Goal: Task Accomplishment & Management: Manage account settings

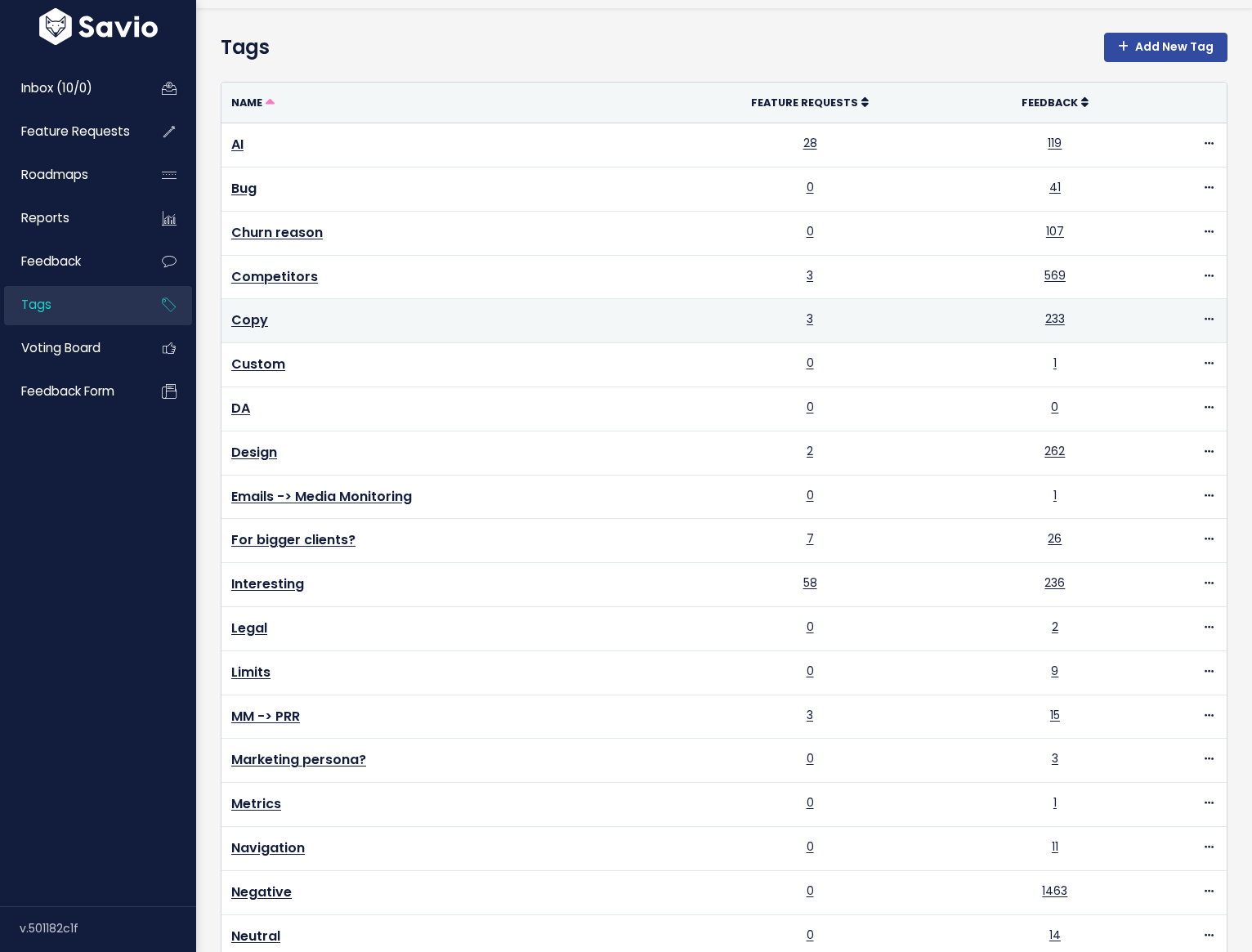
scroll to position [72, 0]
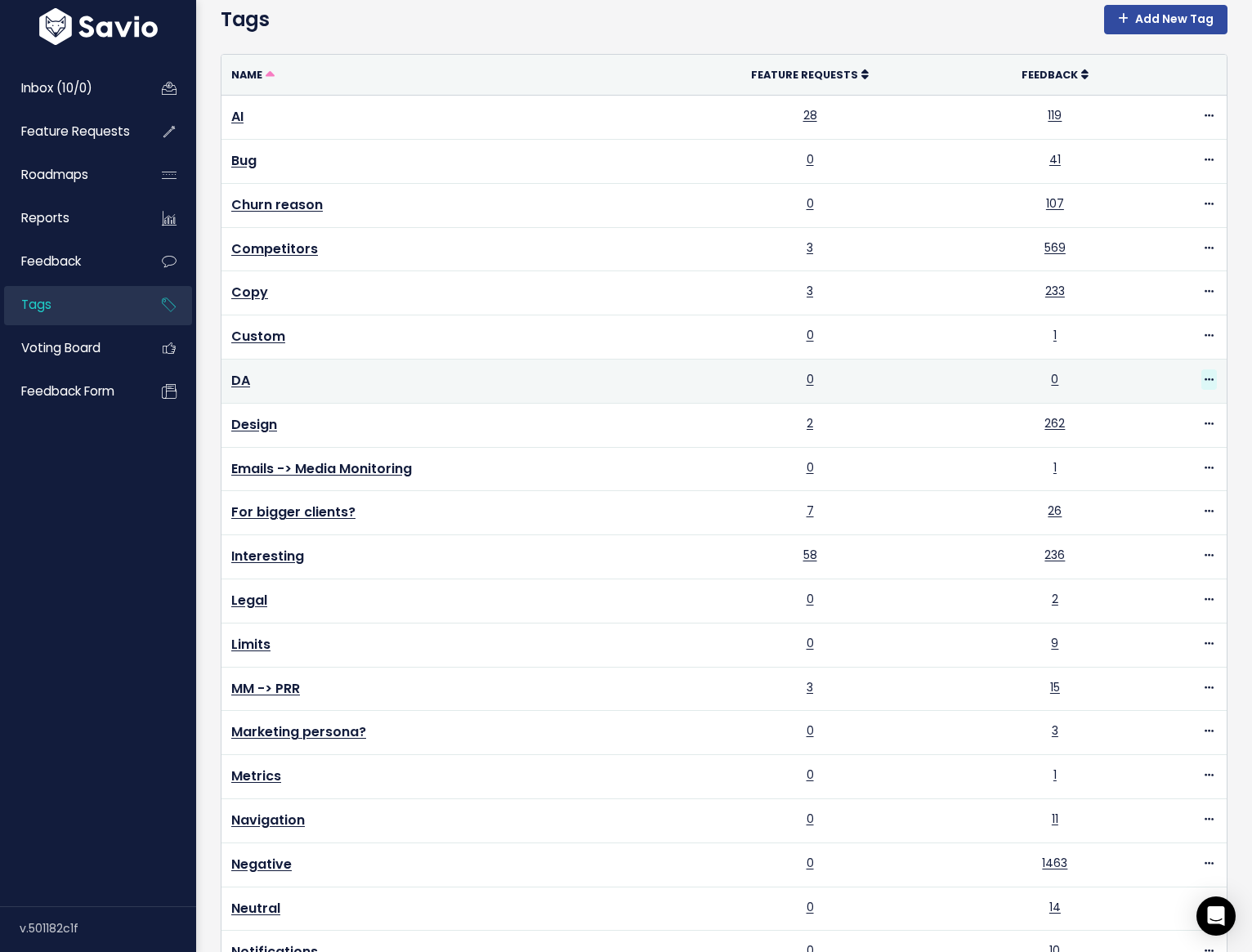
click at [1202, 384] on span at bounding box center [1209, 380] width 15 height 20
click at [1126, 475] on link "Delete" at bounding box center [1142, 476] width 118 height 32
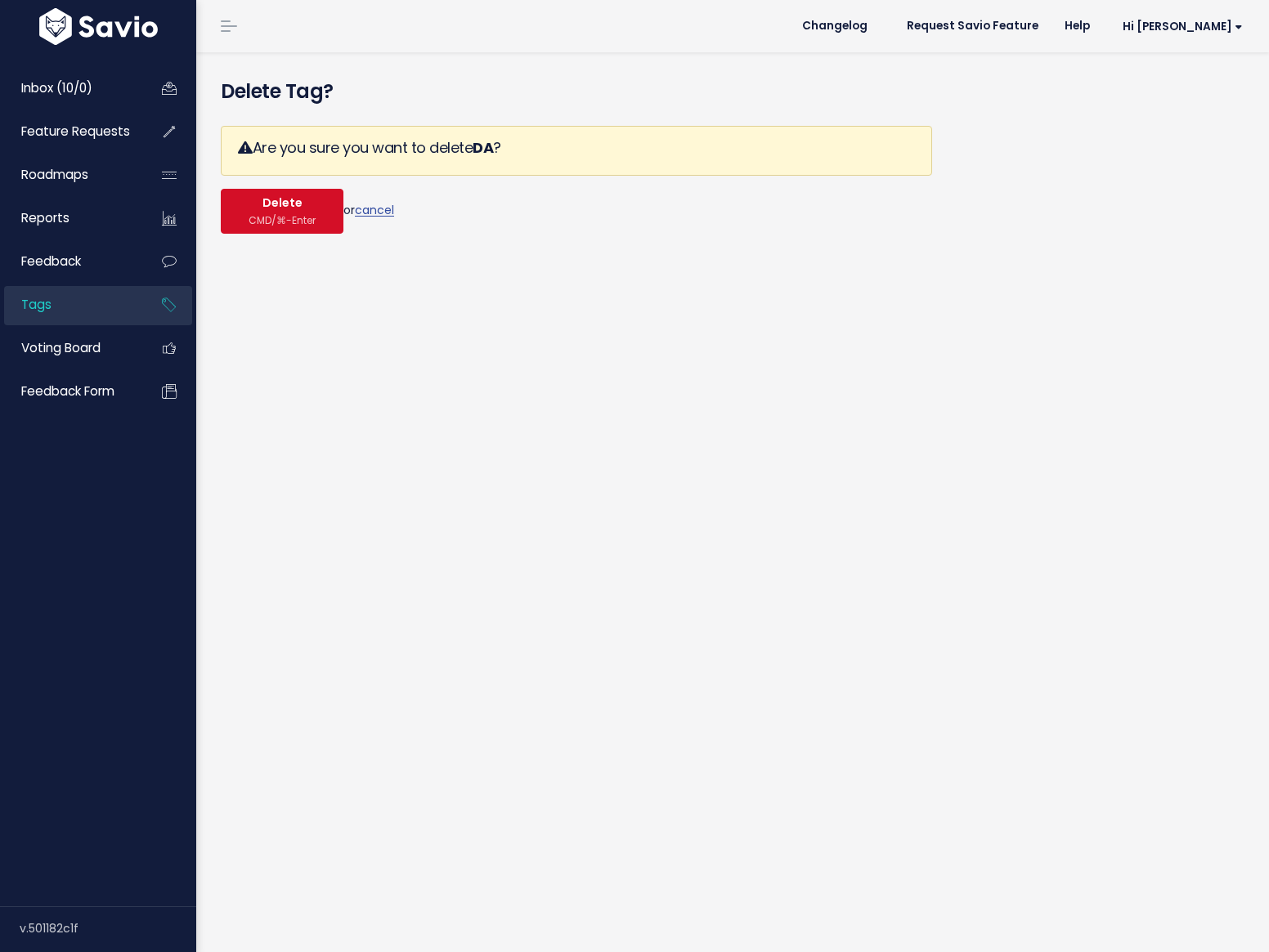
click at [266, 203] on span "Delete" at bounding box center [282, 203] width 40 height 15
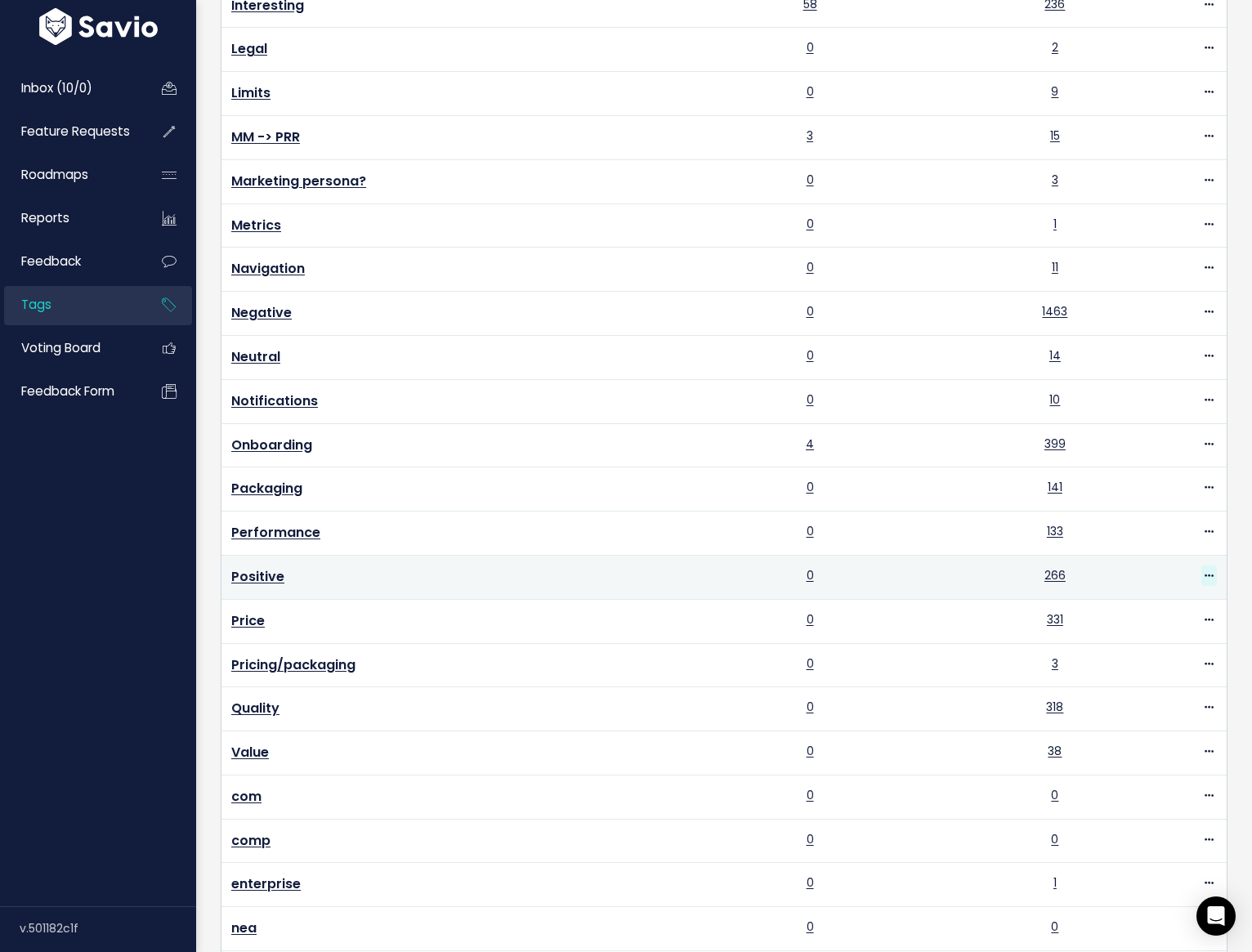
scroll to position [721, 0]
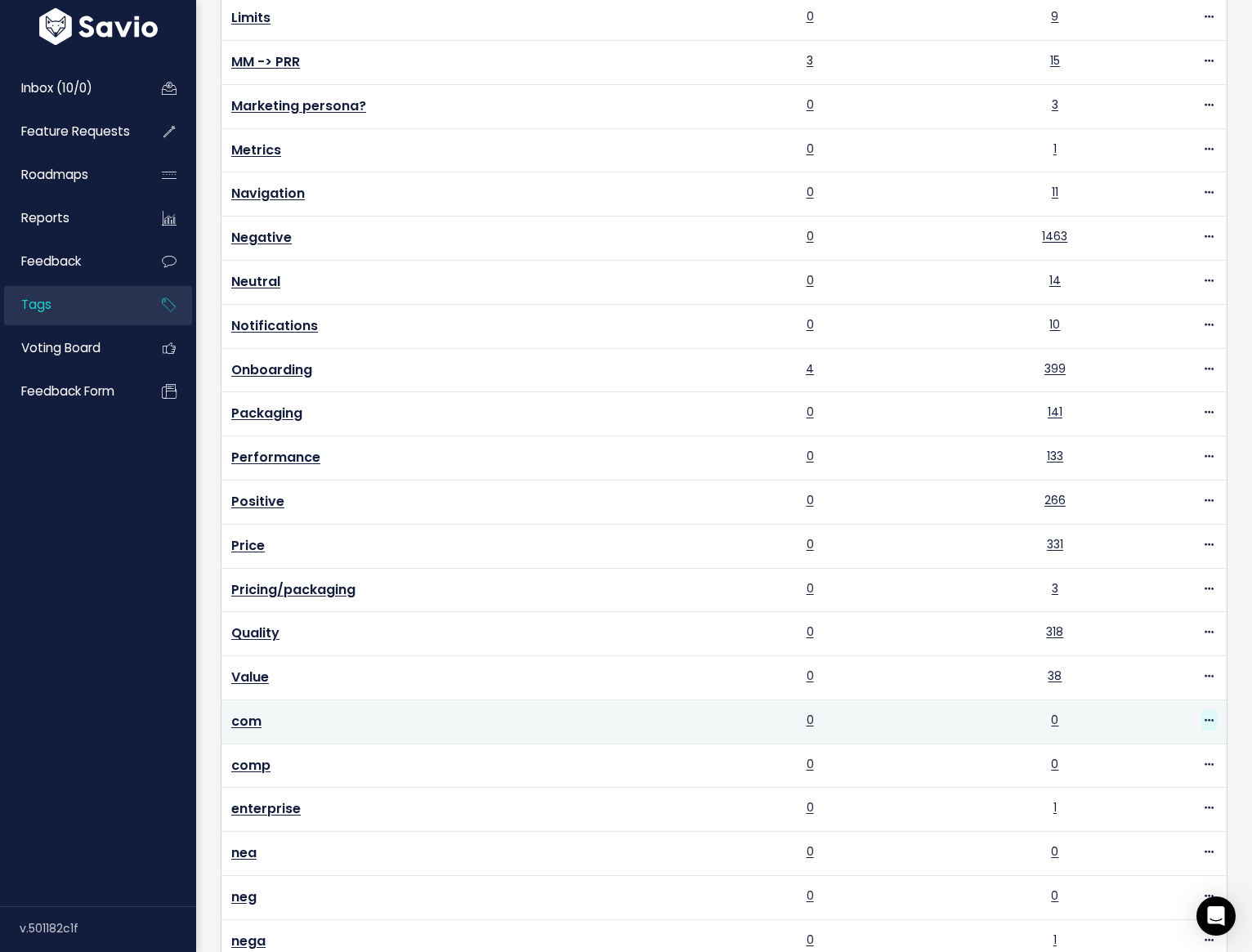
click at [1202, 715] on span at bounding box center [1209, 720] width 15 height 20
click at [1167, 809] on link "Delete" at bounding box center [1142, 810] width 118 height 32
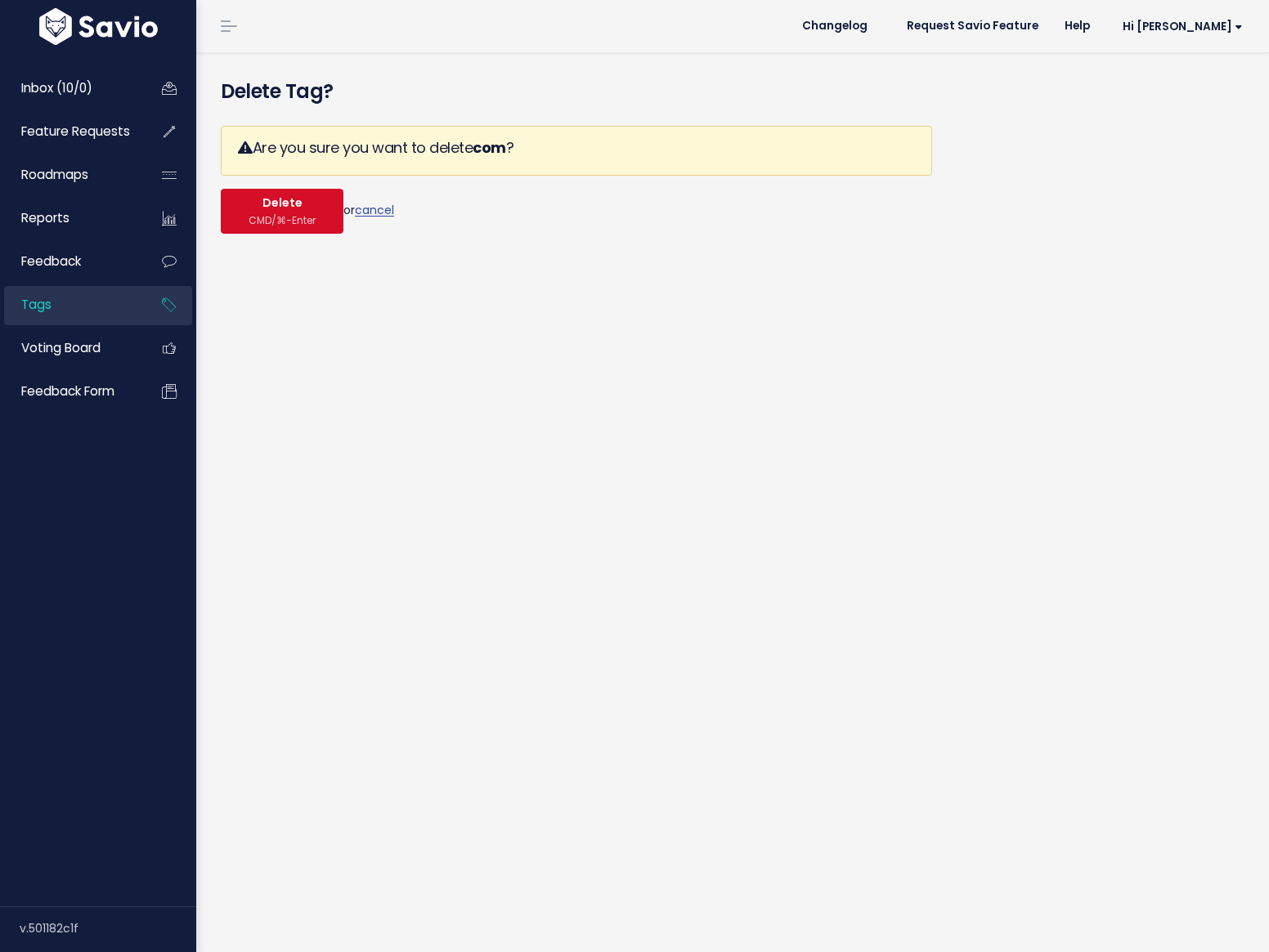
click at [283, 214] on span "CMD/⌘-Enter" at bounding box center [282, 220] width 67 height 13
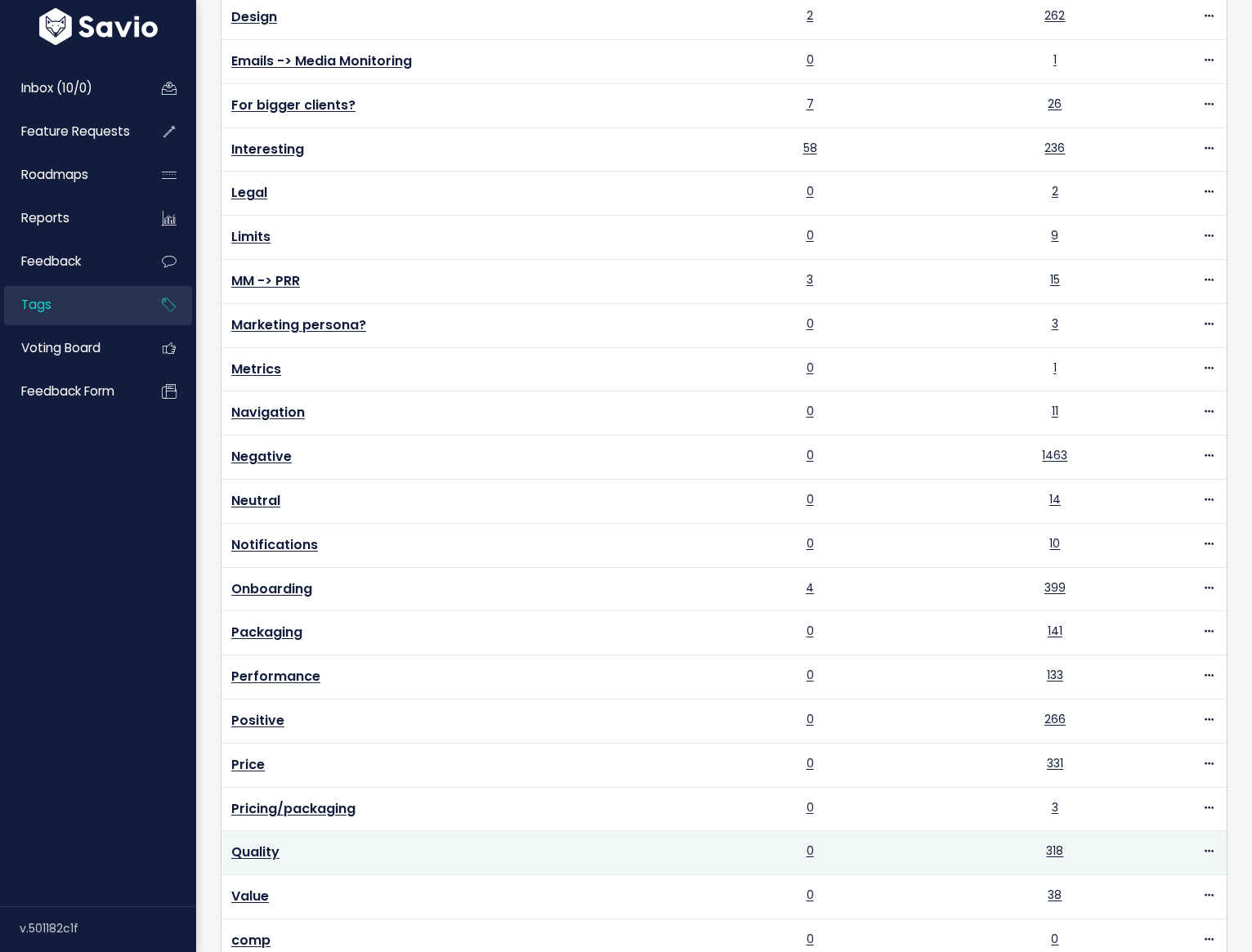
scroll to position [593, 0]
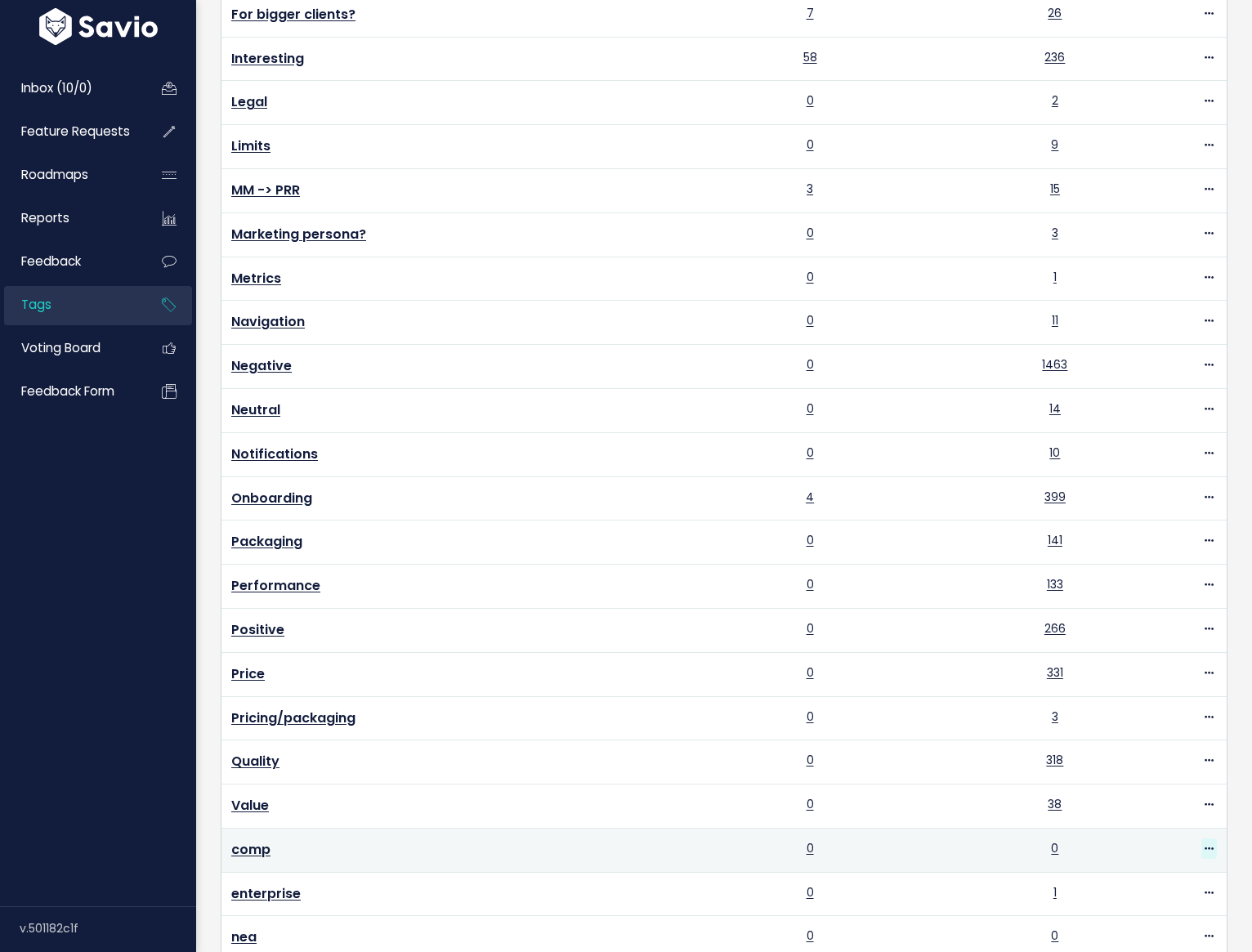
click at [1205, 845] on icon at bounding box center [1208, 849] width 9 height 11
click at [1166, 807] on link "Delete" at bounding box center [1158, 802] width 118 height 32
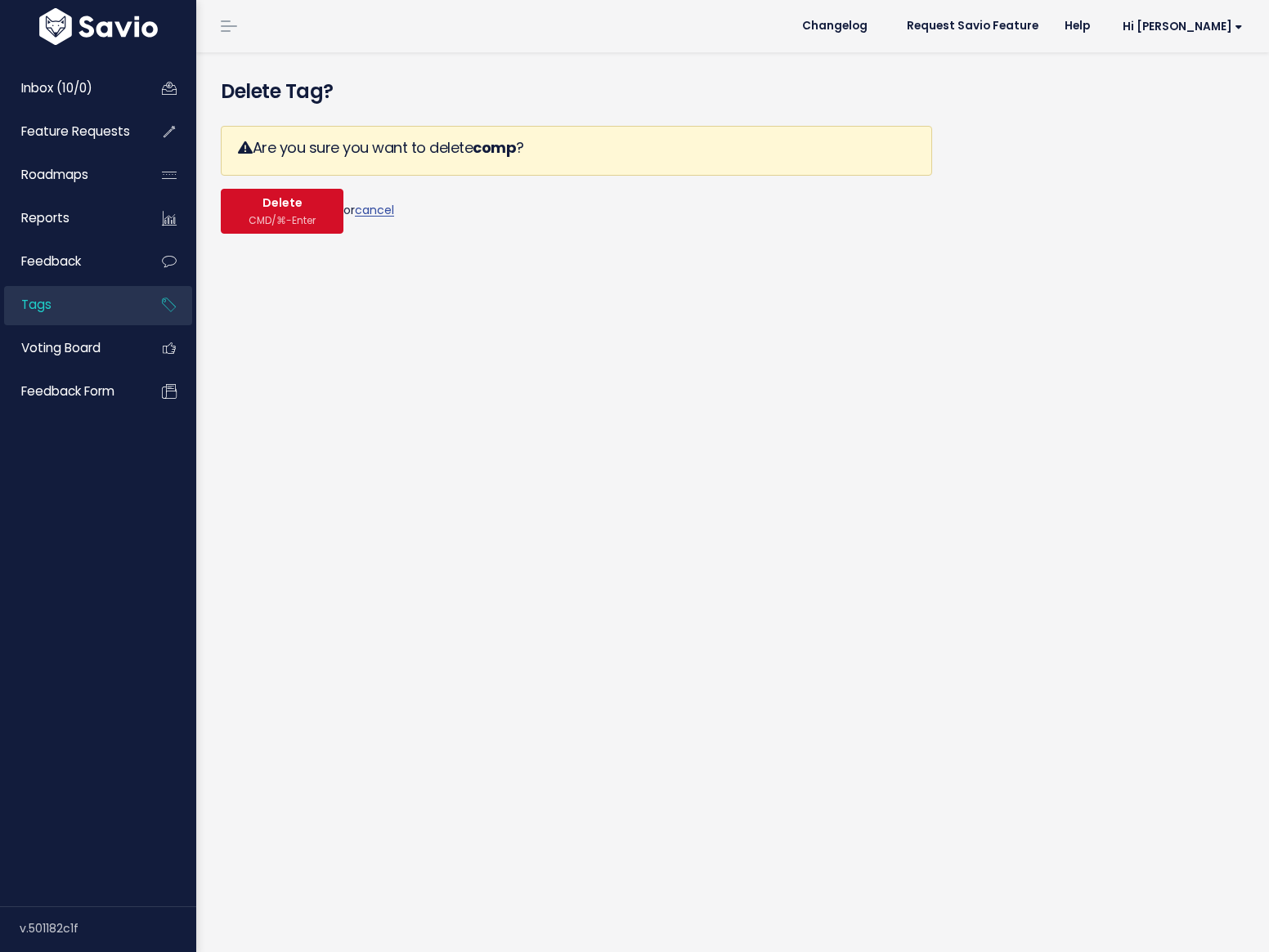
click at [304, 209] on button "Delete CMD/⌘-Enter" at bounding box center [282, 211] width 123 height 45
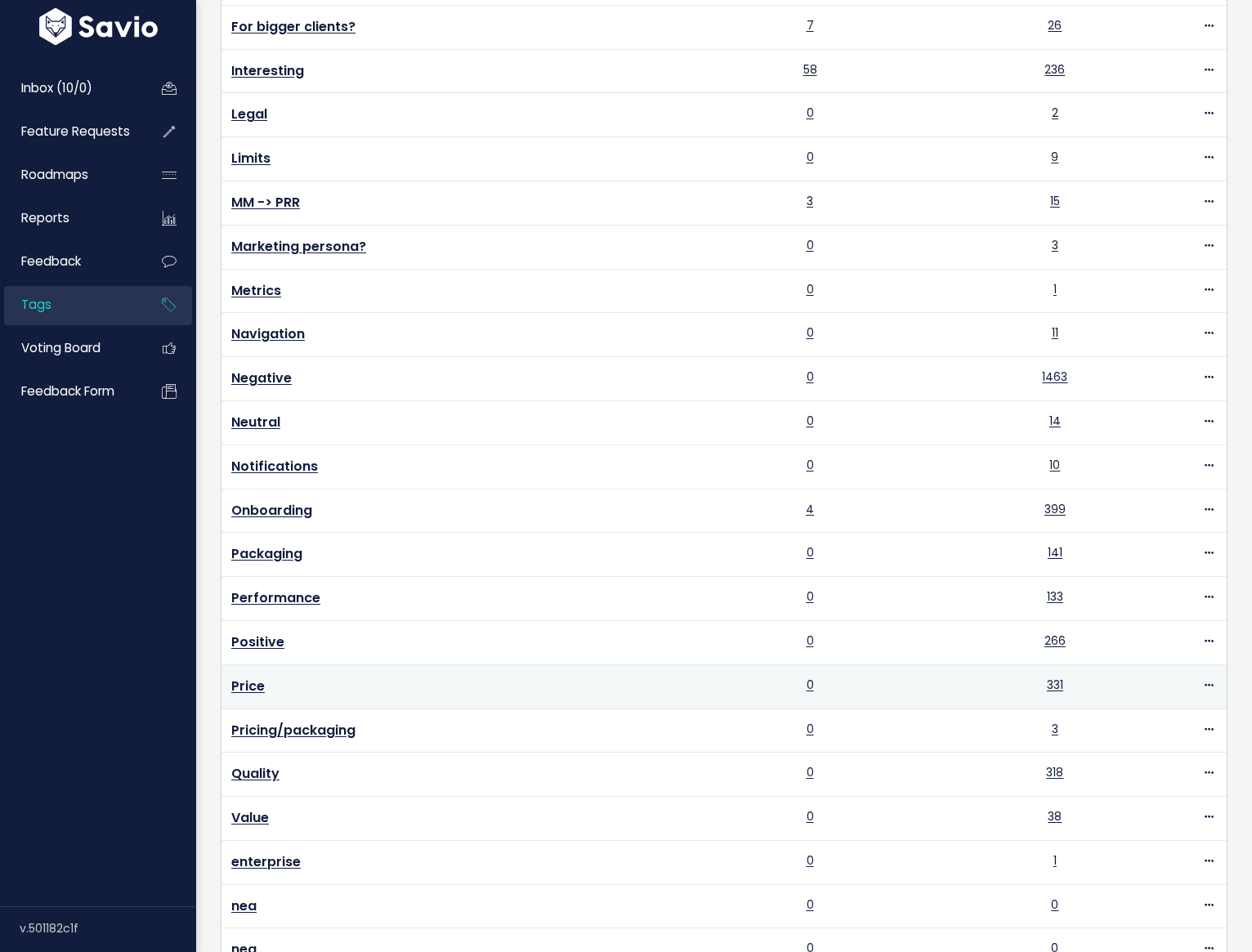
scroll to position [983, 0]
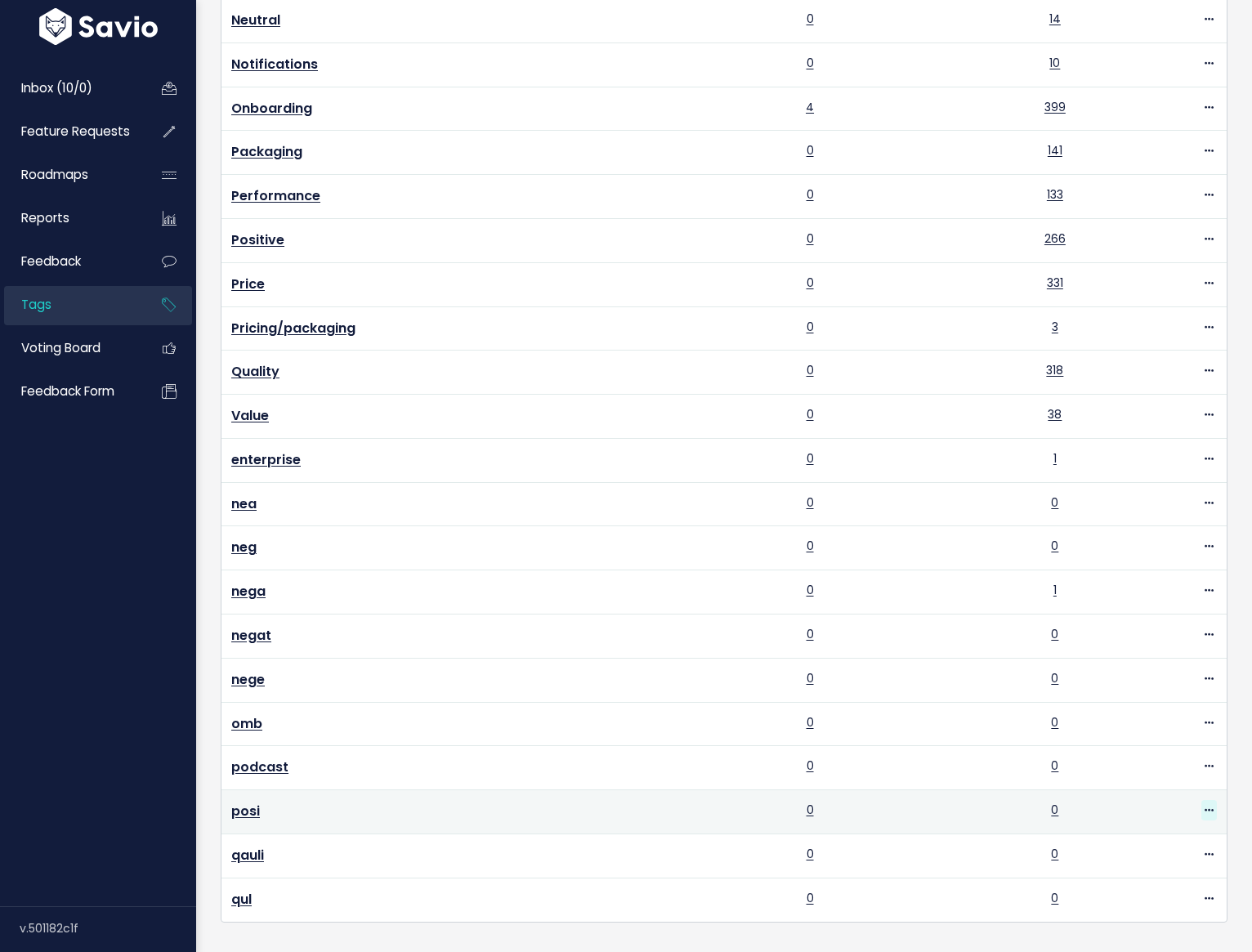
click at [1205, 806] on icon at bounding box center [1208, 811] width 9 height 11
click at [1125, 770] on link "Delete" at bounding box center [1158, 761] width 118 height 32
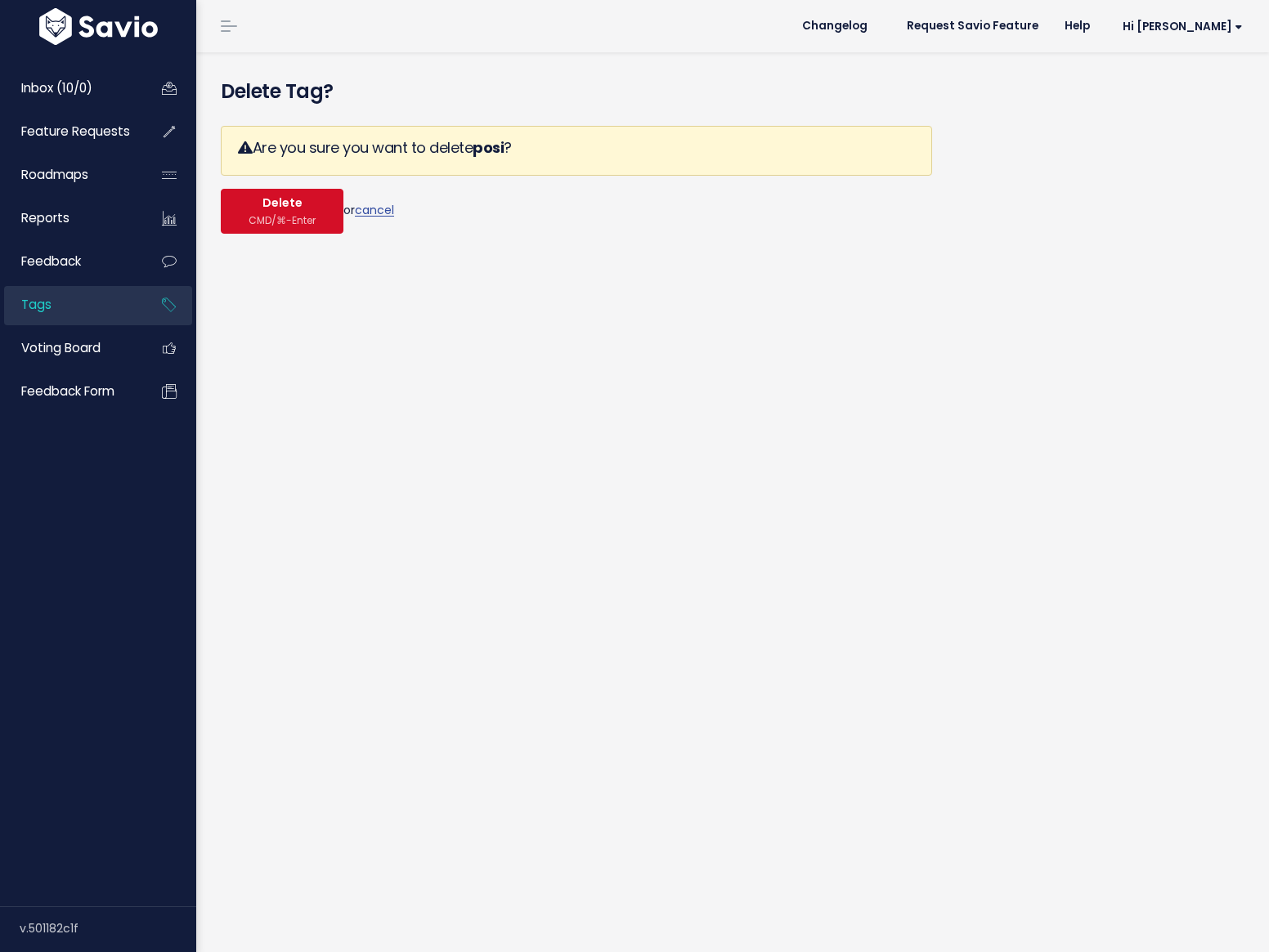
click at [281, 204] on span "Delete" at bounding box center [282, 203] width 40 height 15
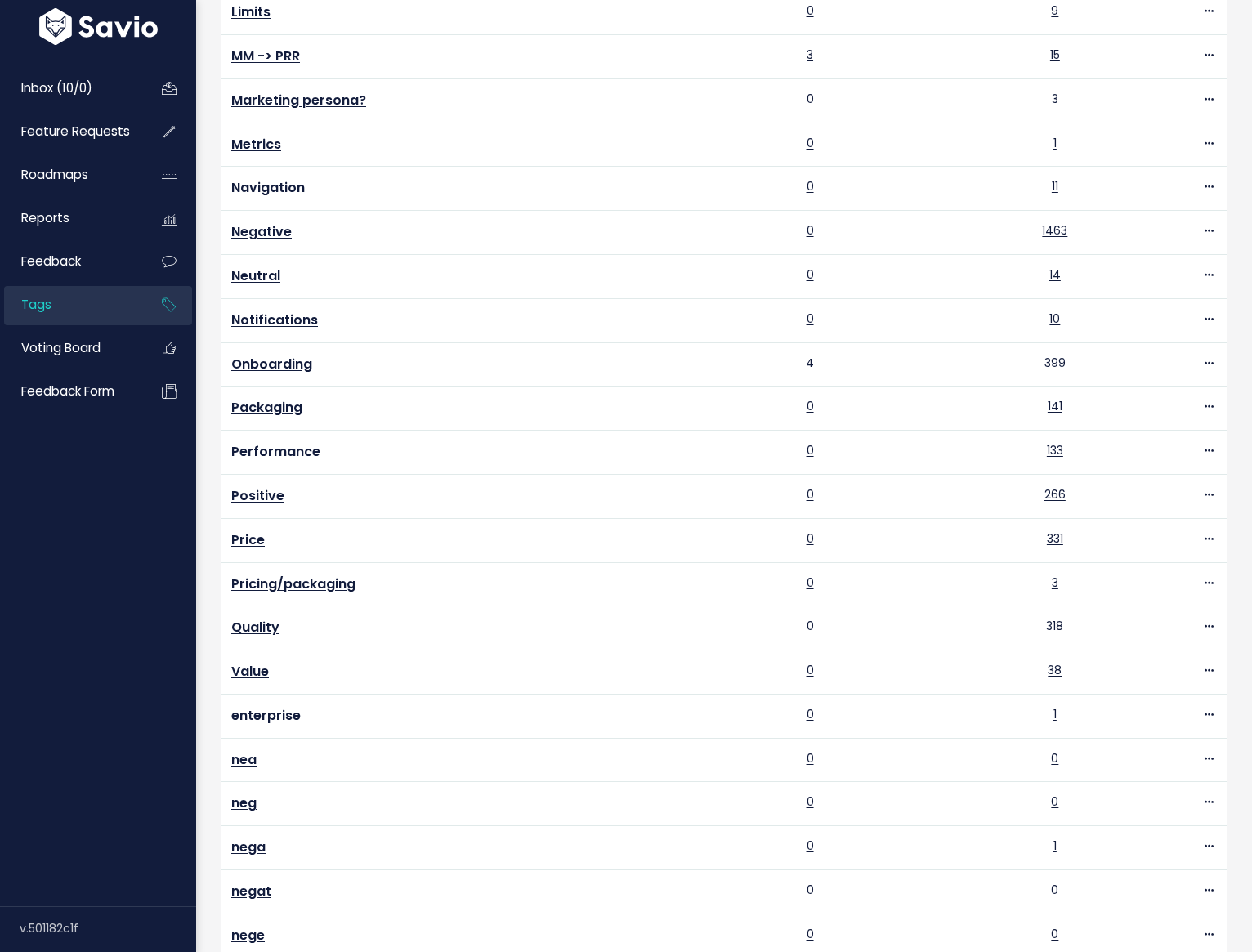
scroll to position [991, 0]
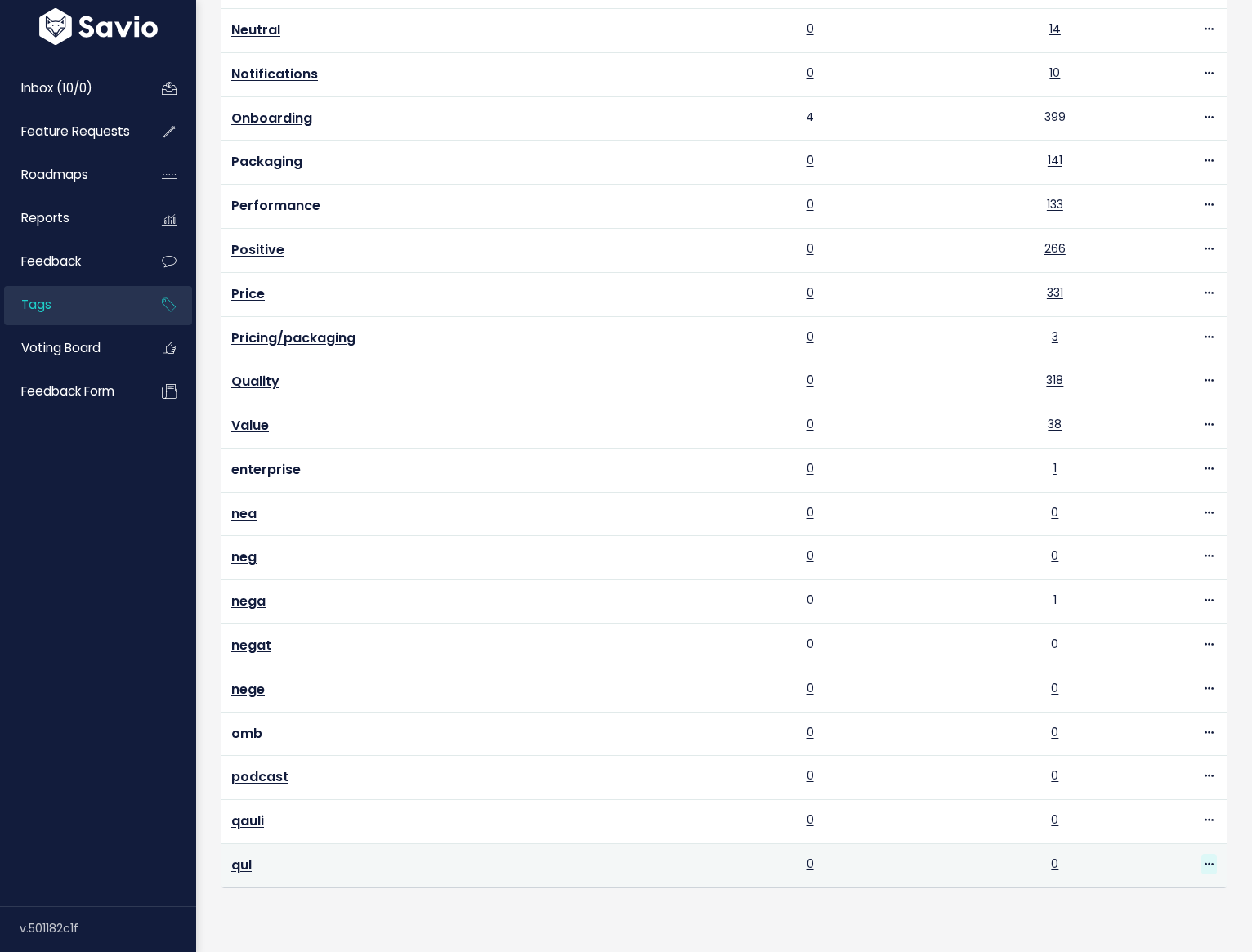
click at [1205, 860] on icon at bounding box center [1208, 865] width 9 height 11
click at [1142, 799] on link "Delete" at bounding box center [1158, 814] width 118 height 32
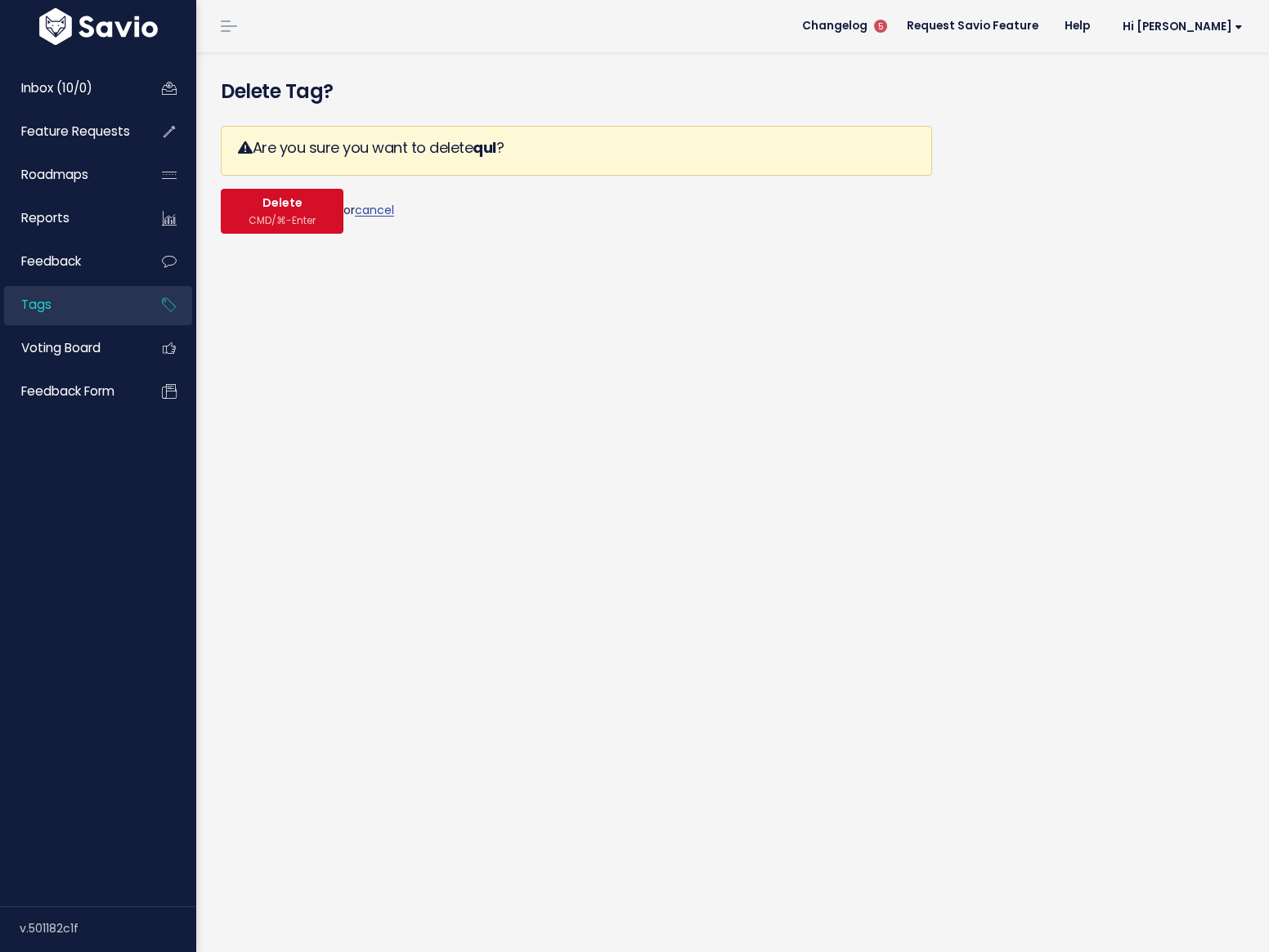
click at [332, 210] on button "Delete CMD/⌘-Enter" at bounding box center [282, 211] width 123 height 45
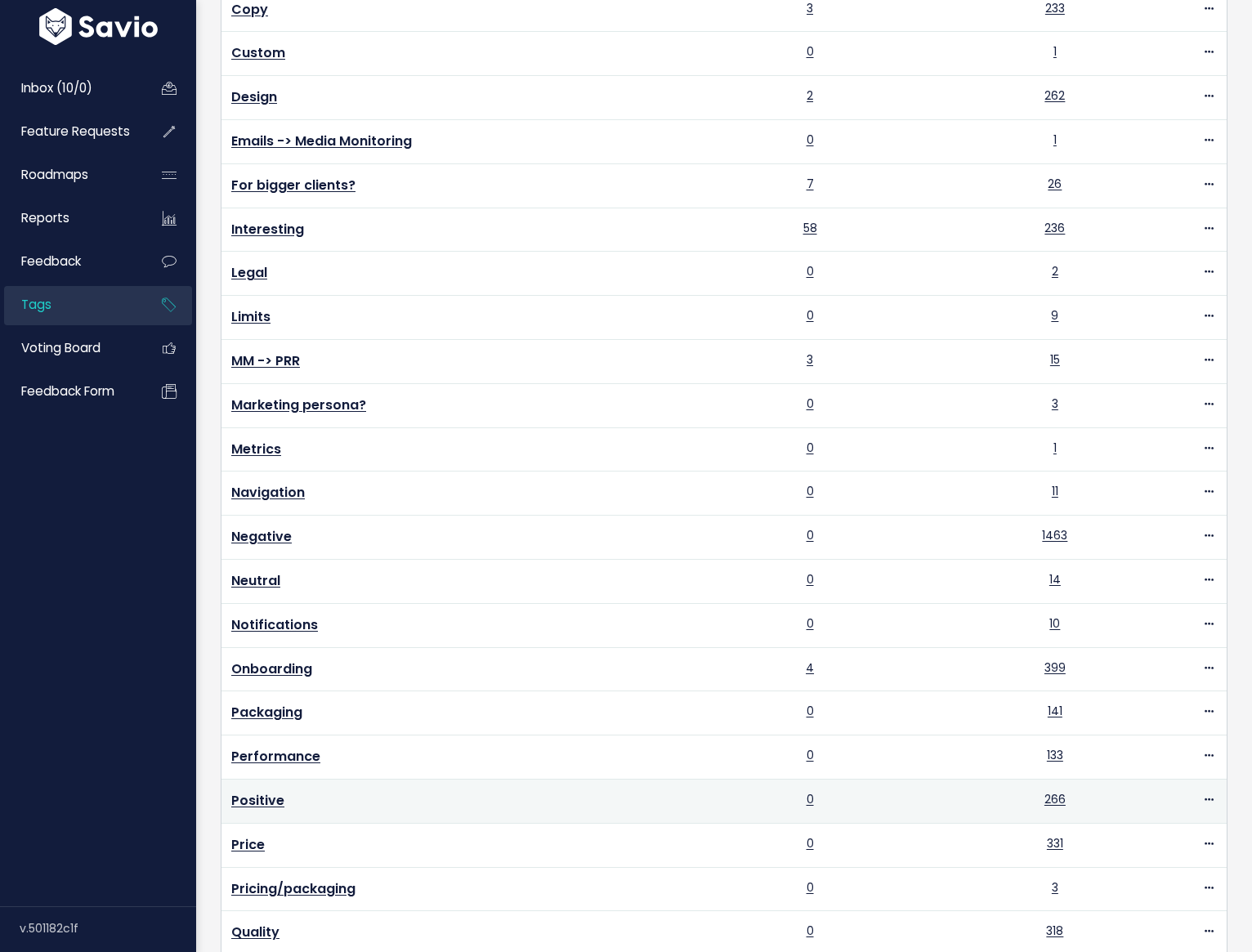
scroll to position [946, 0]
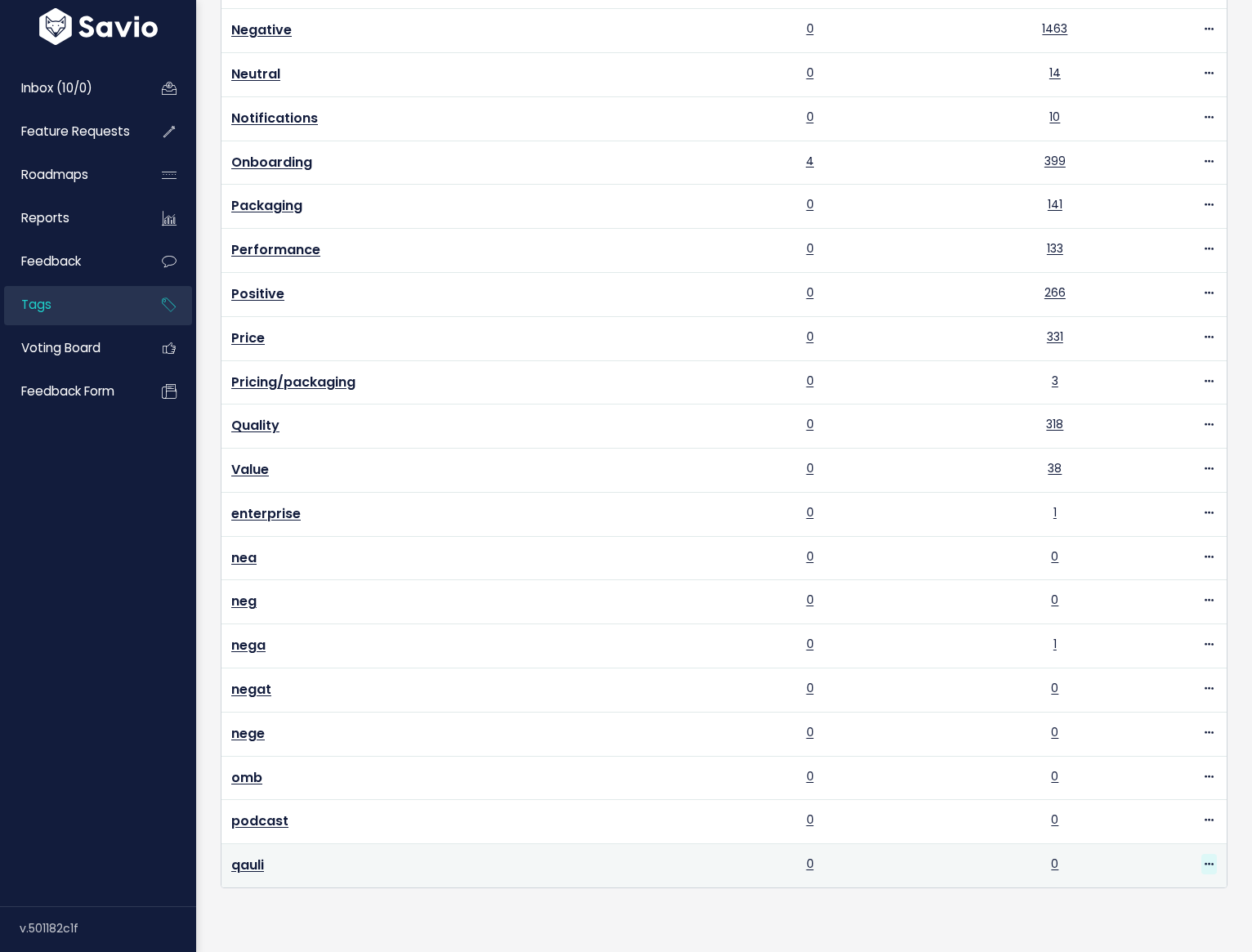
click at [1205, 860] on icon at bounding box center [1208, 865] width 9 height 11
drag, startPoint x: 1147, startPoint y: 783, endPoint x: 1152, endPoint y: 799, distance: 16.8
click at [1152, 799] on link "Delete" at bounding box center [1158, 814] width 118 height 32
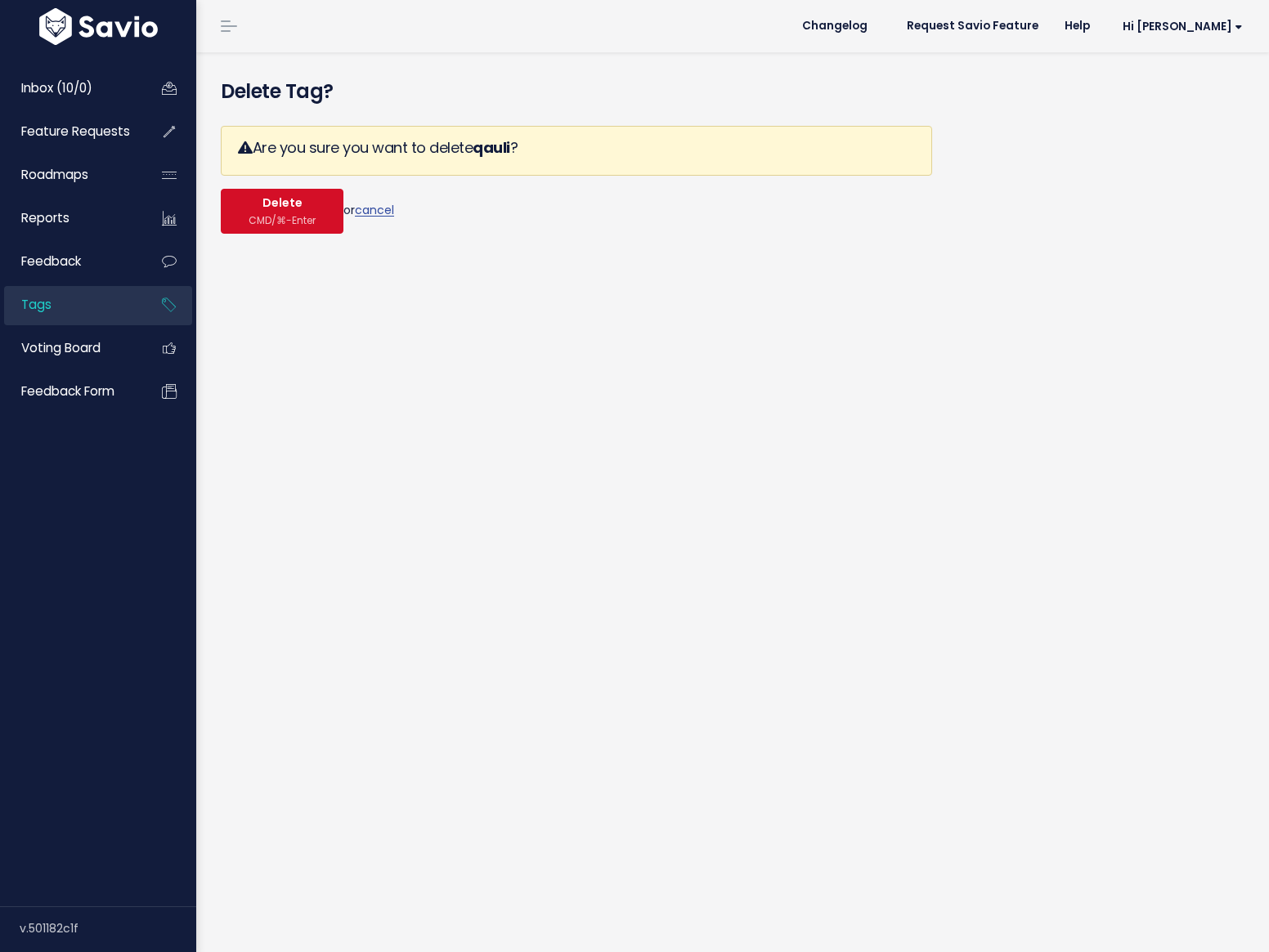
click at [283, 207] on span "Delete" at bounding box center [282, 203] width 40 height 15
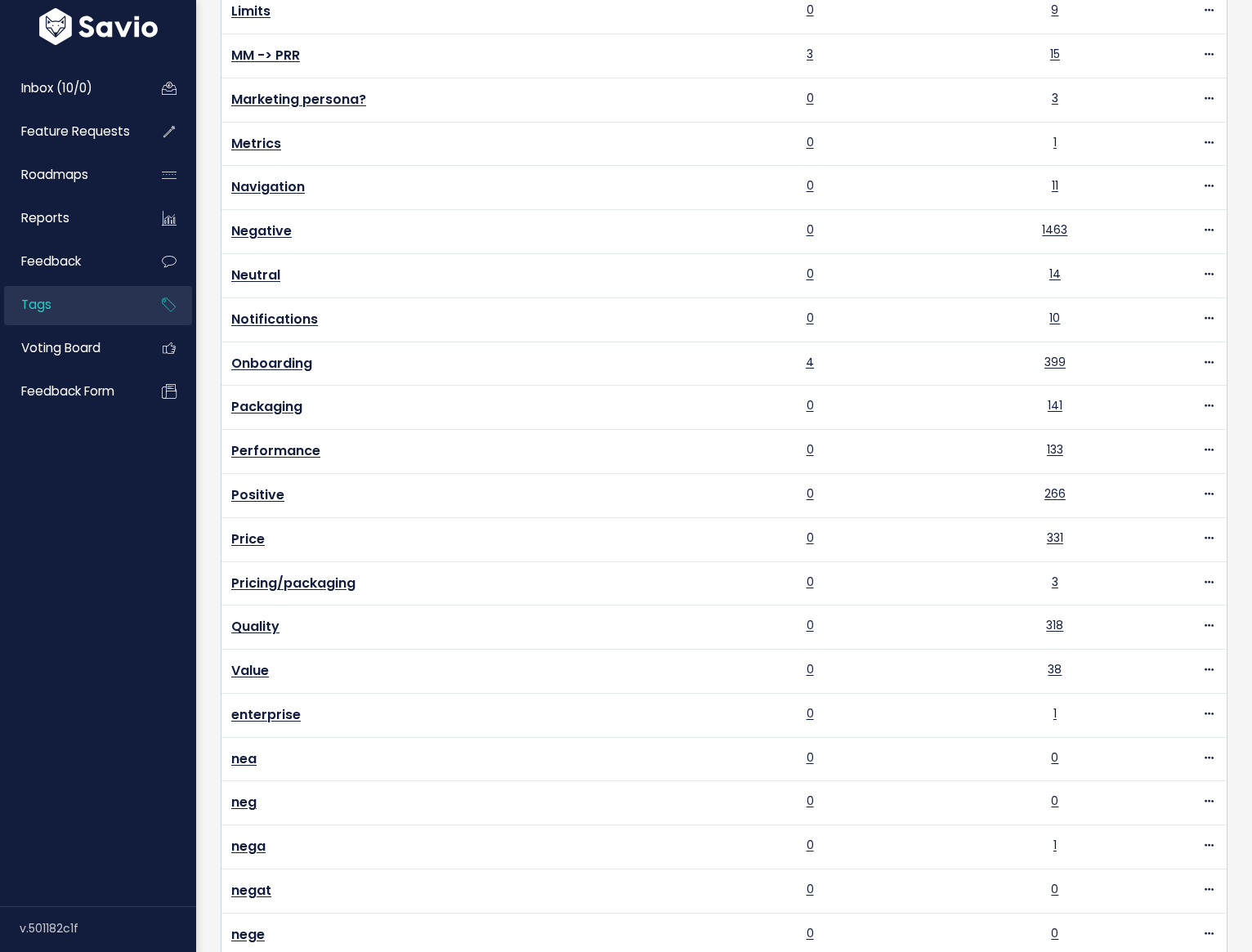
scroll to position [904, 0]
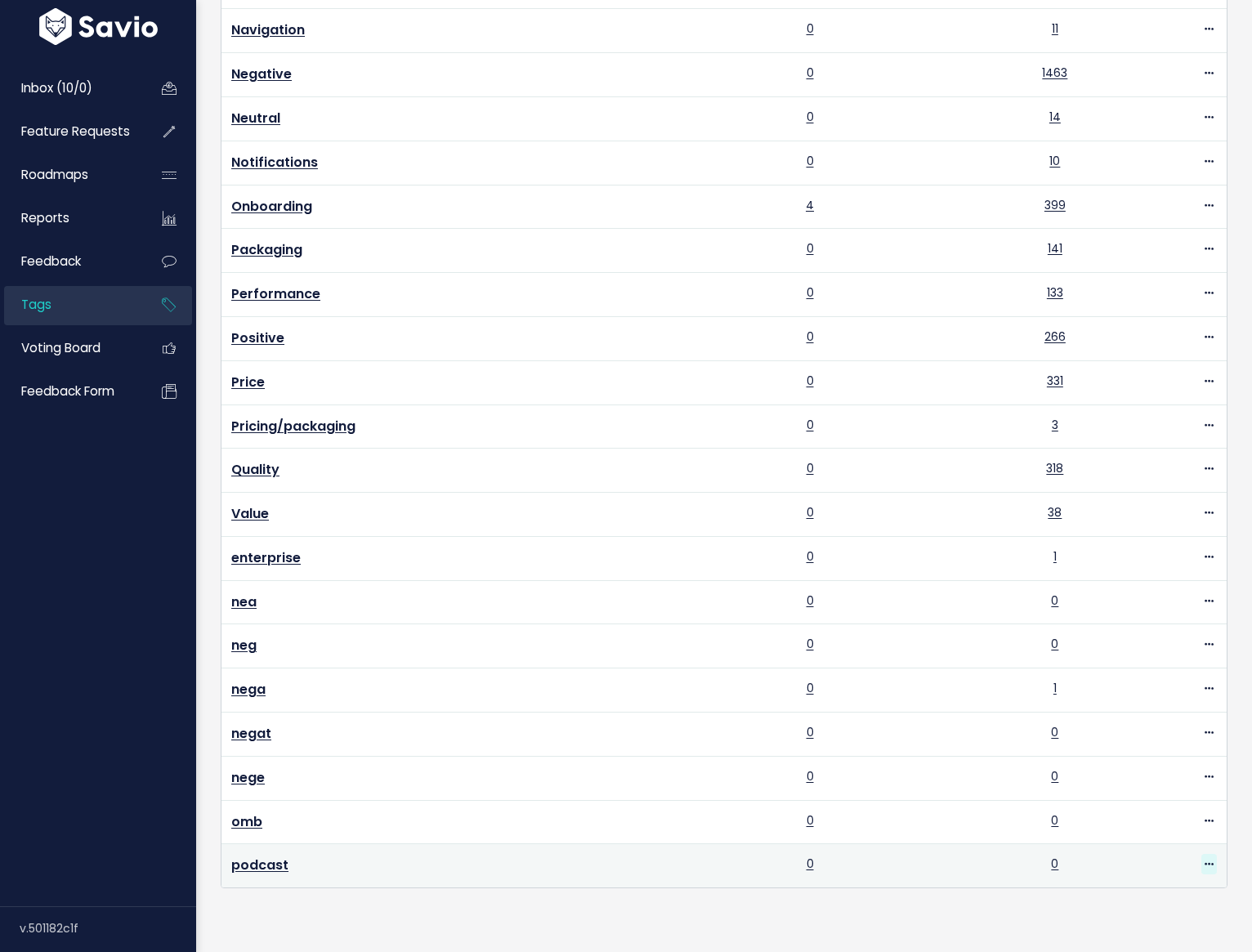
click at [1202, 854] on span at bounding box center [1209, 864] width 15 height 20
click at [1145, 800] on link "Delete" at bounding box center [1158, 815] width 118 height 32
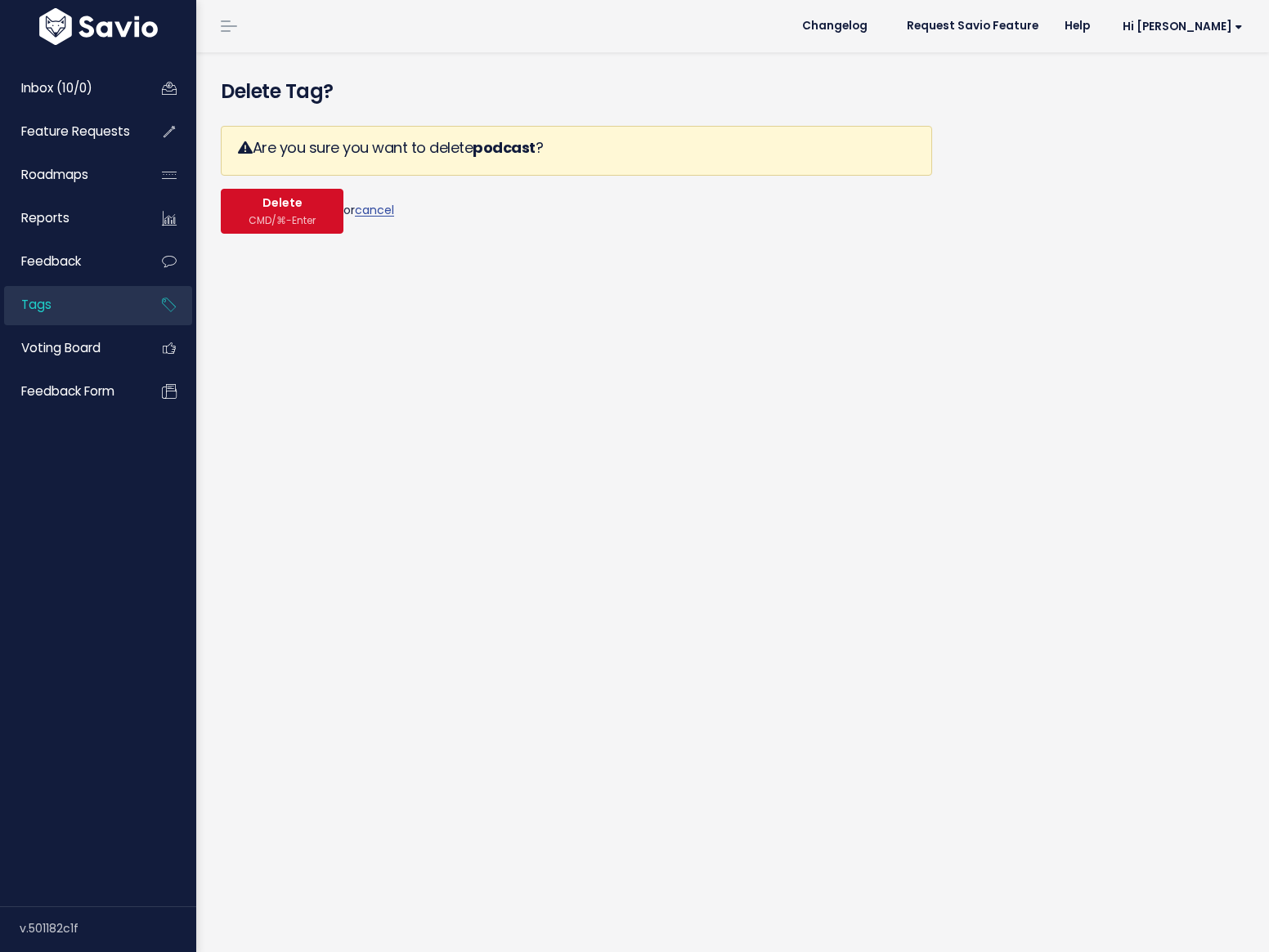
click at [246, 201] on button "Delete CMD/⌘-Enter" at bounding box center [282, 211] width 123 height 45
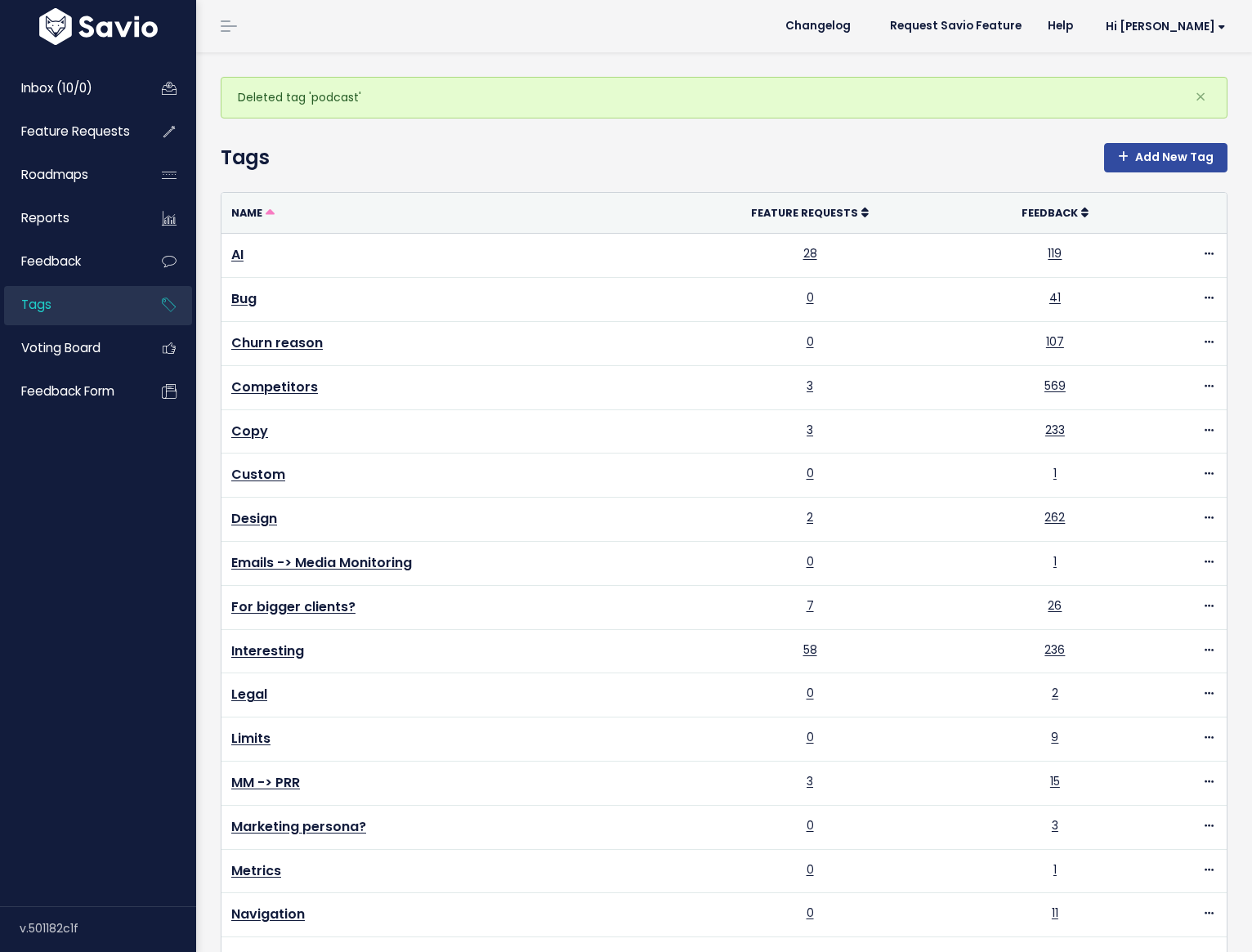
scroll to position [860, 0]
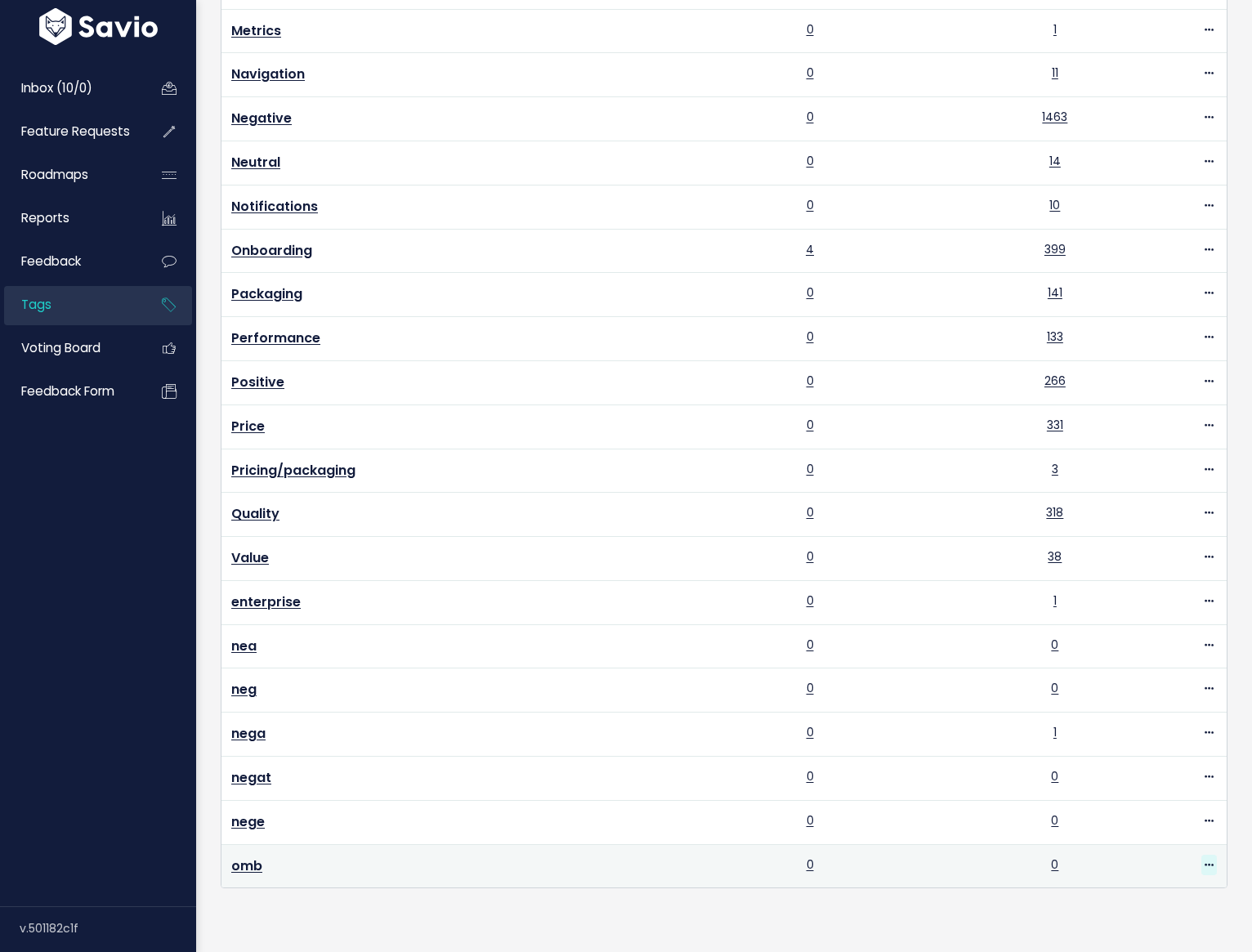
click at [1205, 861] on icon at bounding box center [1208, 866] width 9 height 11
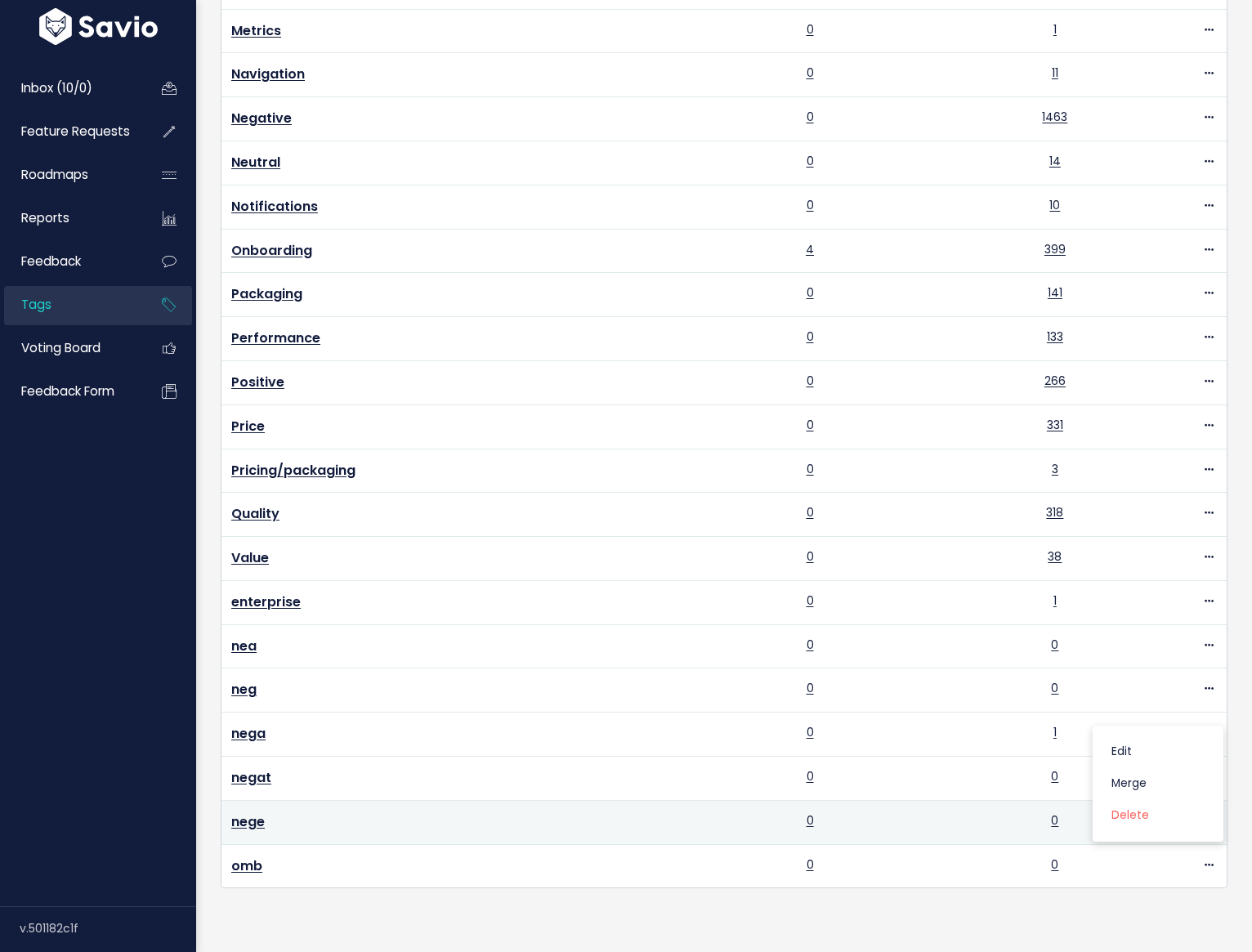
click at [1129, 800] on link "Delete" at bounding box center [1158, 815] width 118 height 32
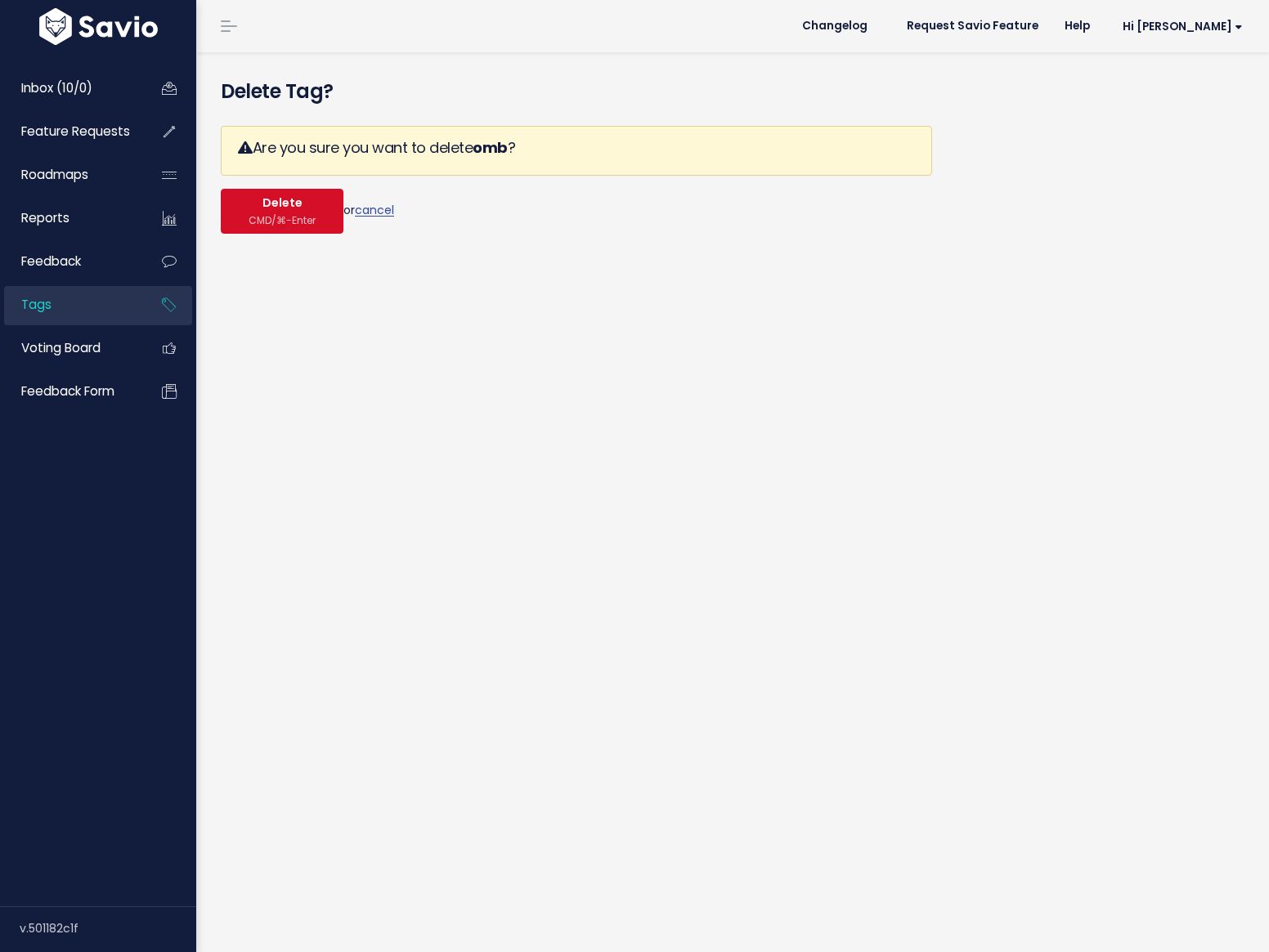
click at [301, 214] on span "CMD/⌘-Enter" at bounding box center [282, 220] width 67 height 13
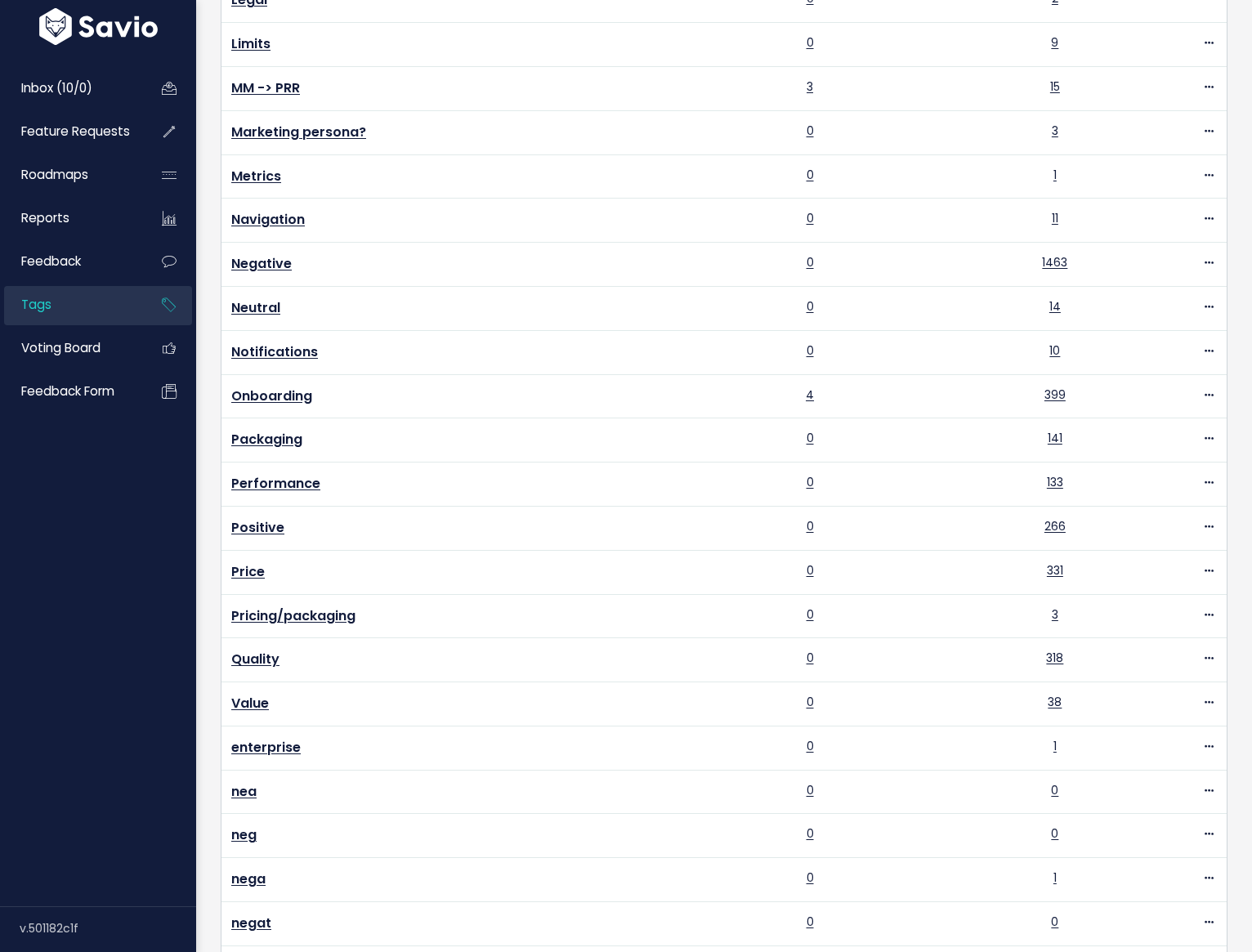
scroll to position [815, 0]
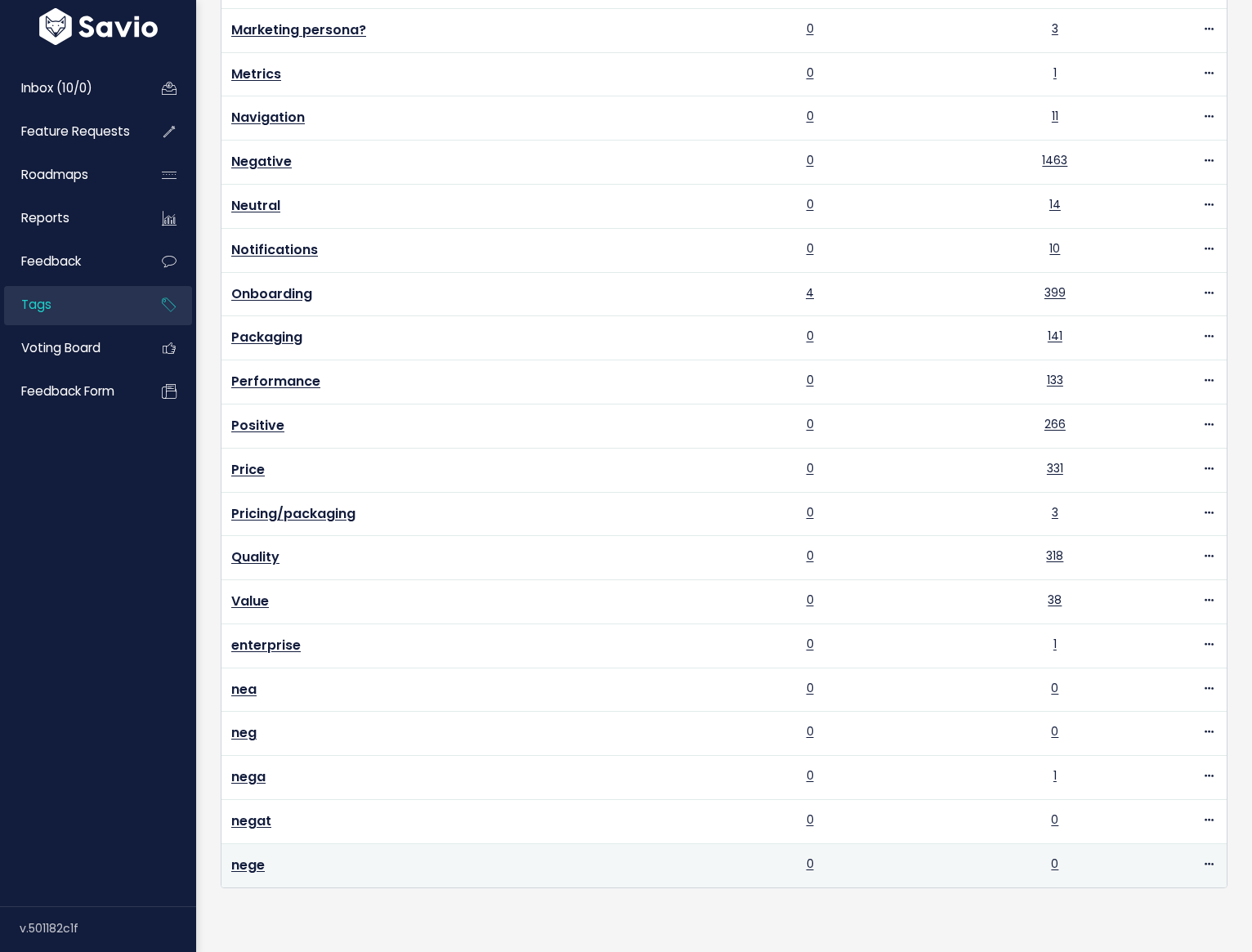
click at [1207, 844] on td "Edit Merge Delete" at bounding box center [1188, 865] width 76 height 44
click at [1202, 854] on span at bounding box center [1209, 864] width 15 height 20
click at [1161, 800] on link "Delete" at bounding box center [1158, 815] width 118 height 32
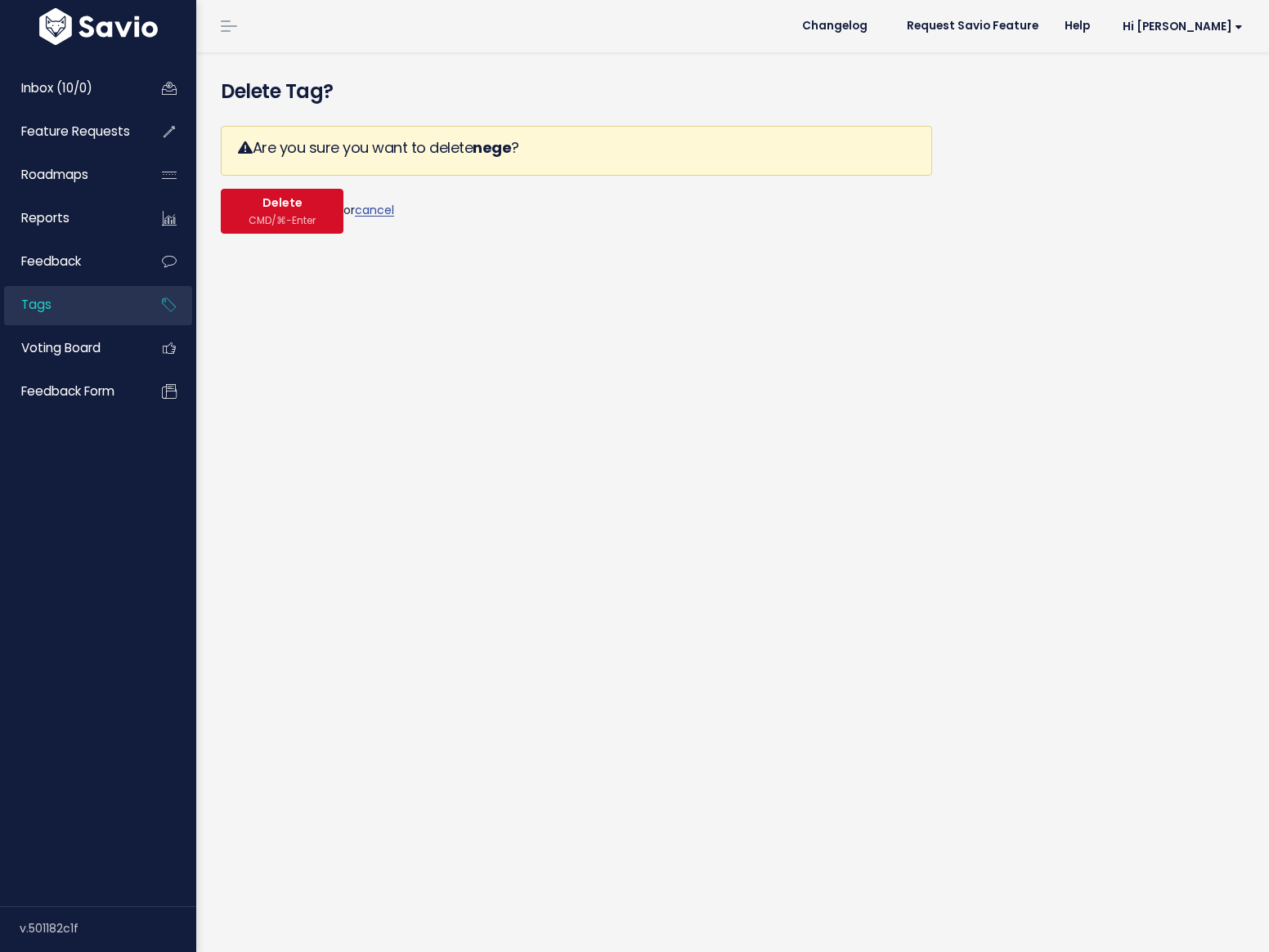
click at [279, 204] on span "Delete" at bounding box center [282, 203] width 40 height 15
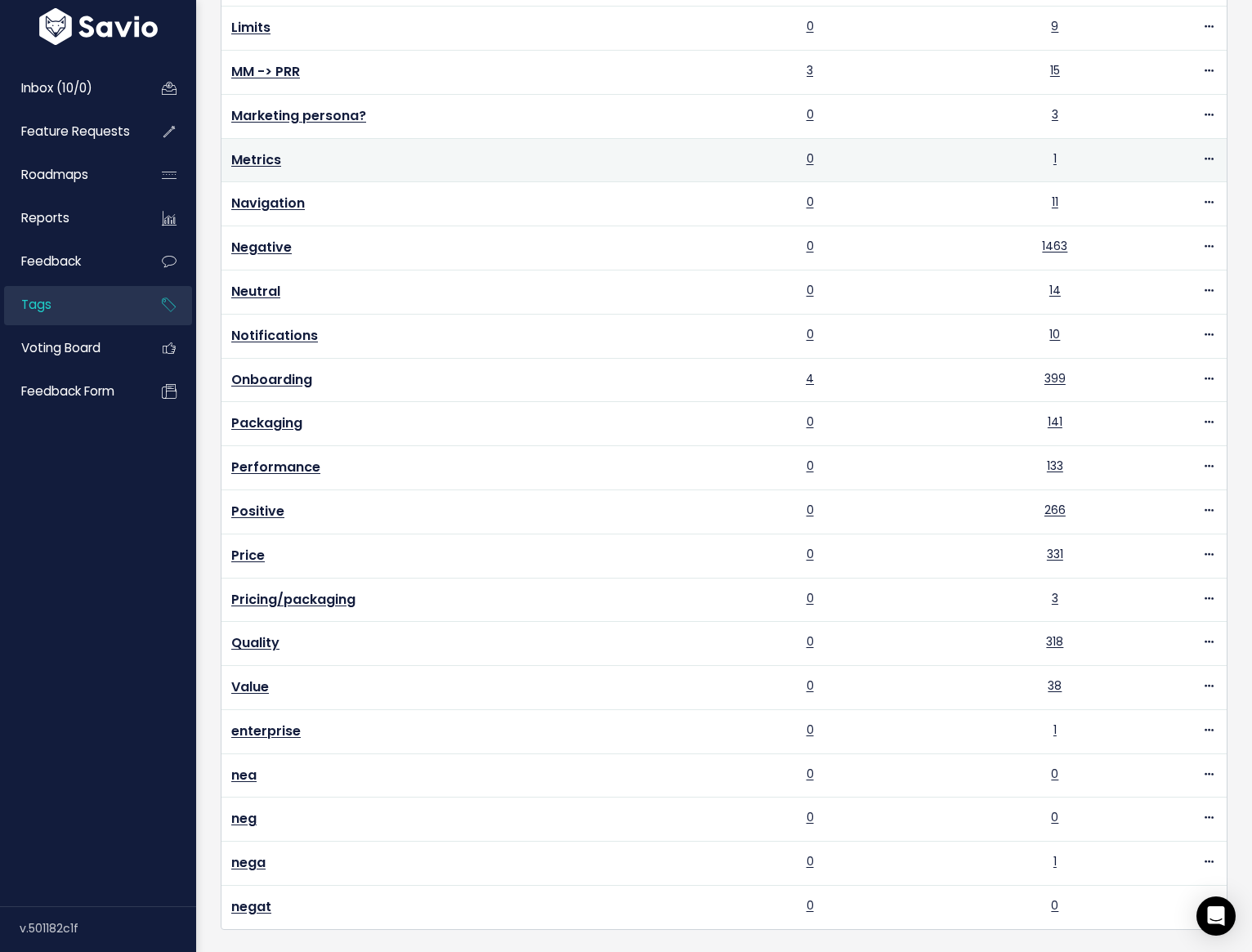
scroll to position [773, 0]
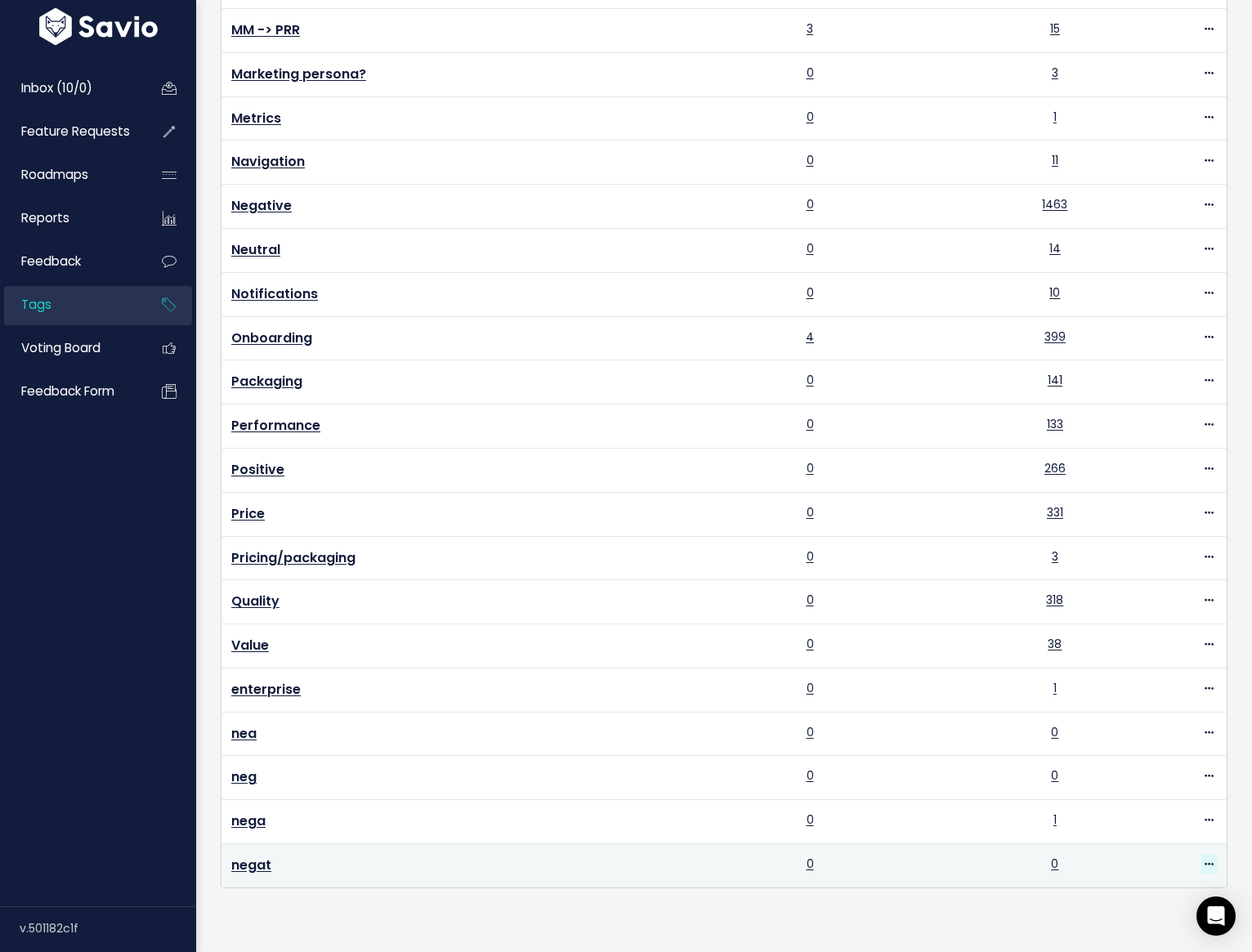
click at [1205, 860] on icon at bounding box center [1208, 865] width 9 height 11
click at [1181, 801] on link "Delete" at bounding box center [1158, 816] width 118 height 32
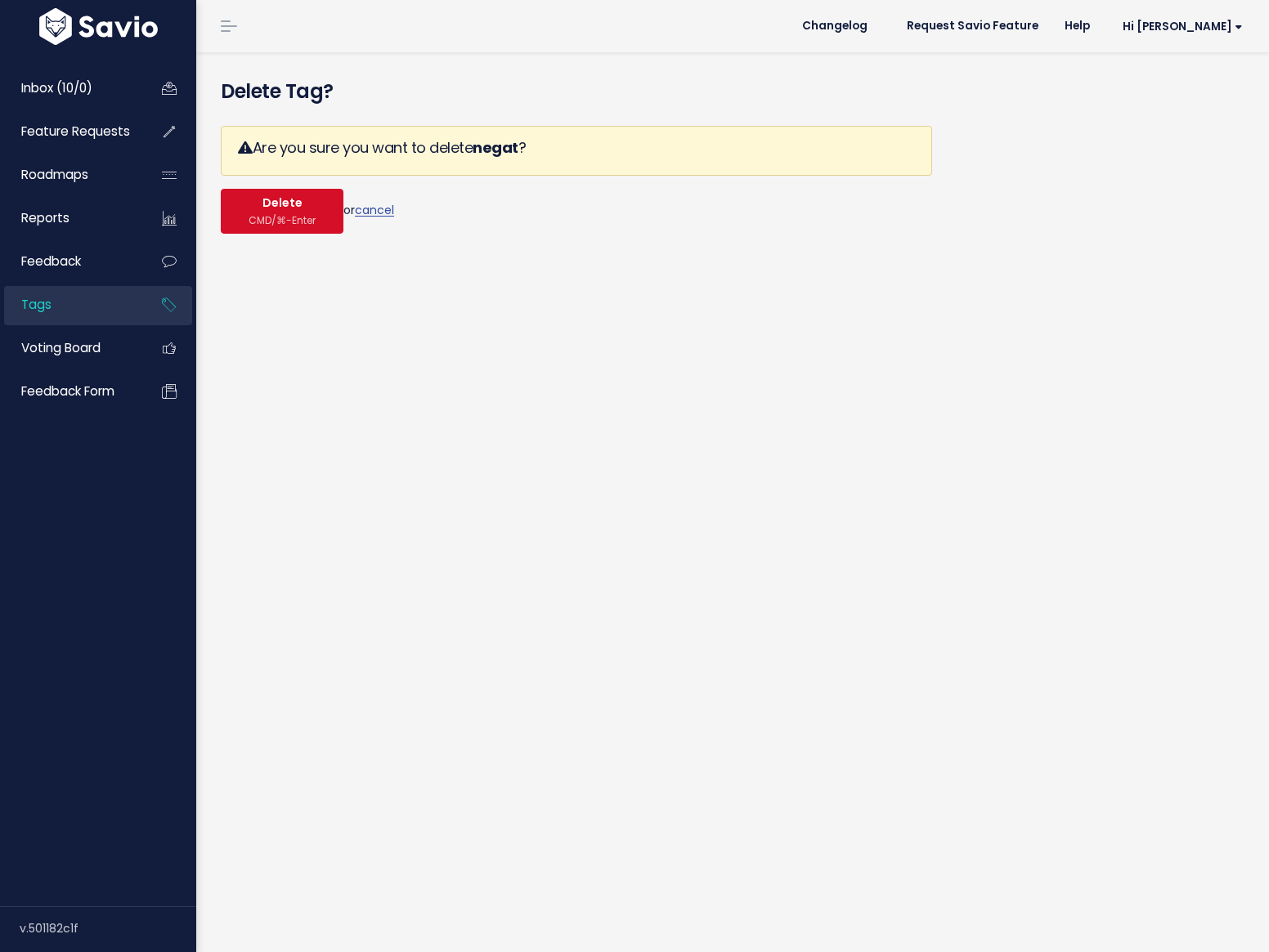
click at [272, 214] on span "CMD/⌘-Enter" at bounding box center [282, 220] width 67 height 13
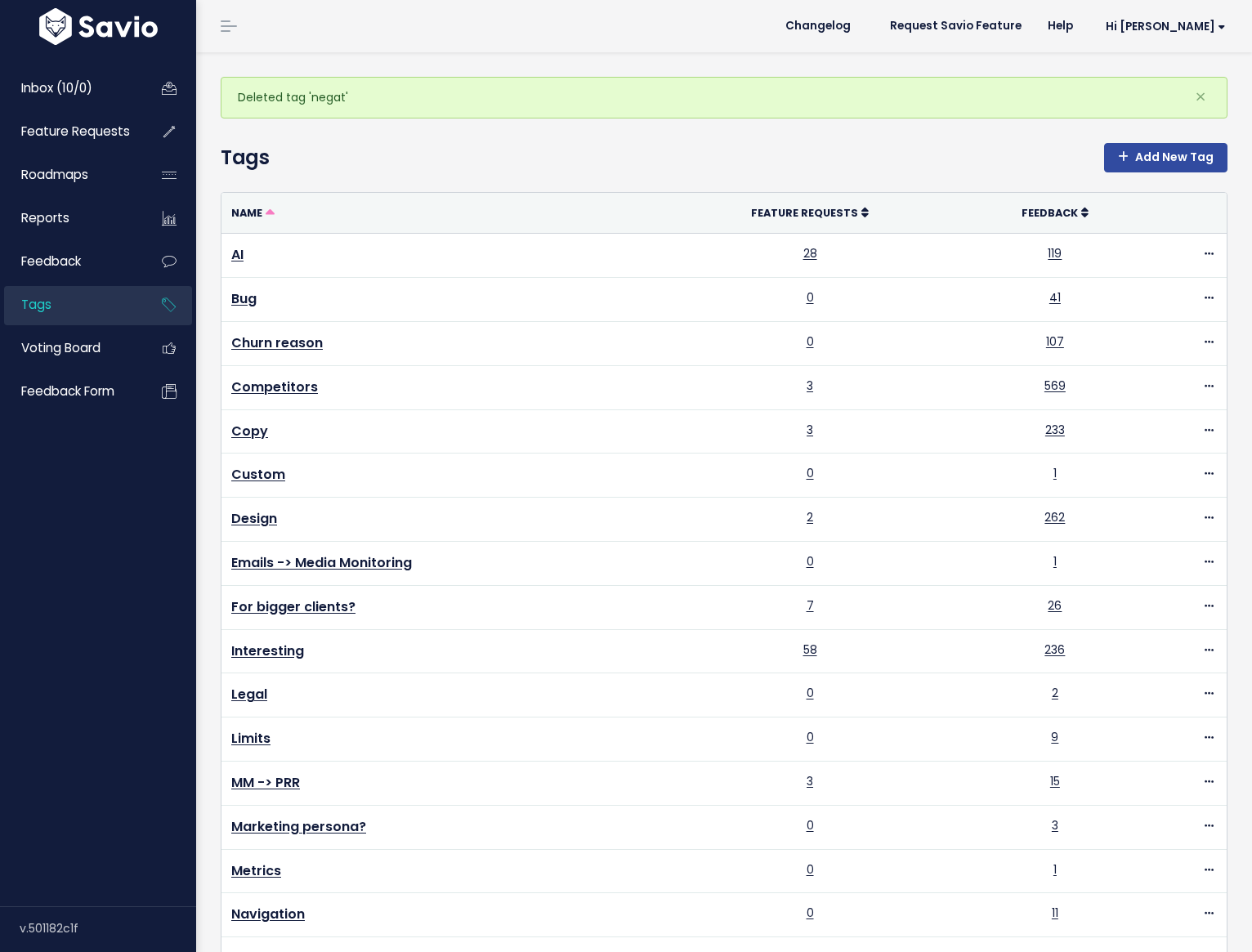
scroll to position [729, 0]
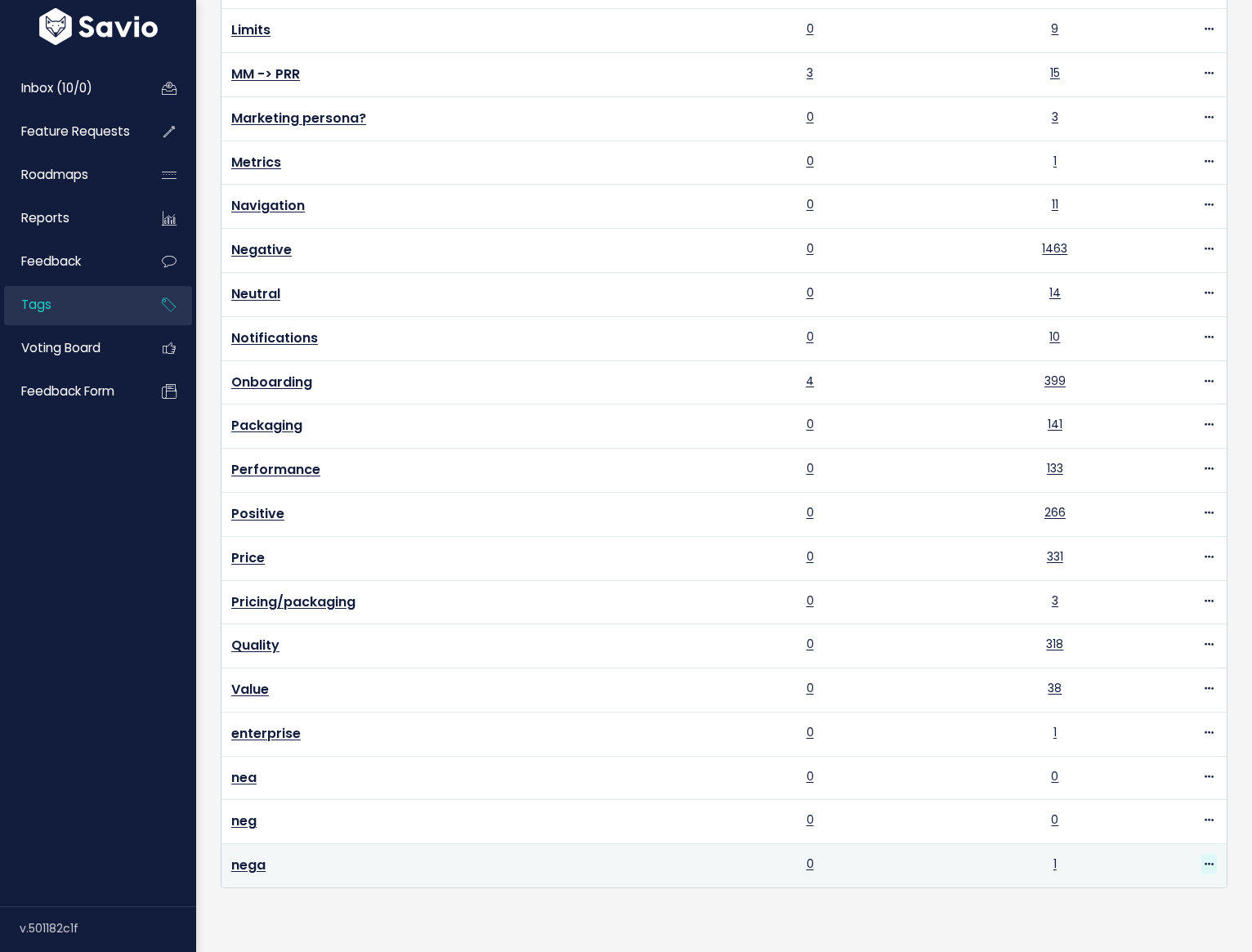
click at [1205, 860] on icon at bounding box center [1208, 865] width 9 height 11
click at [1115, 801] on link "Delete" at bounding box center [1158, 816] width 118 height 32
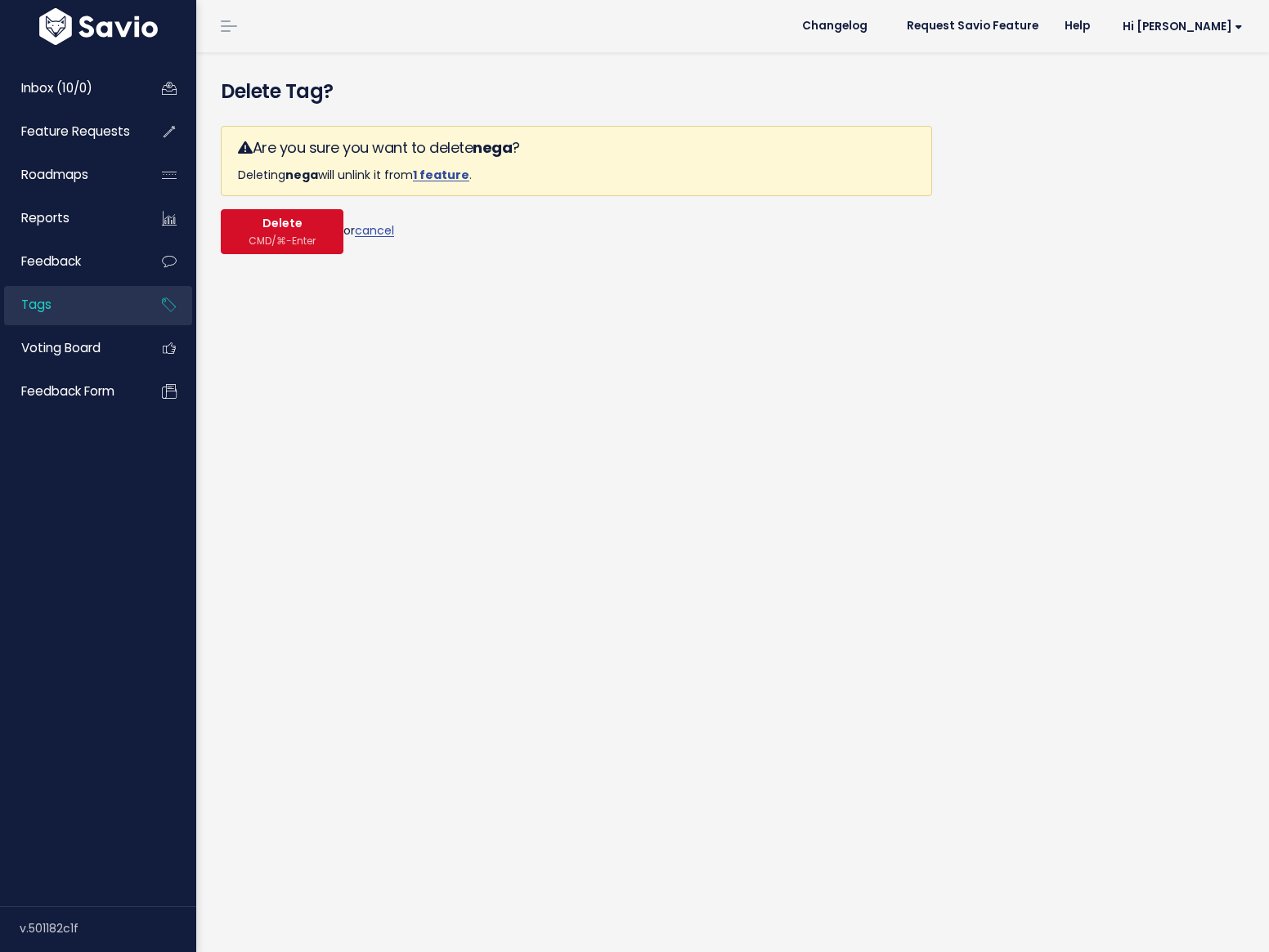
click at [327, 236] on button "Delete CMD/⌘-Enter" at bounding box center [282, 231] width 123 height 45
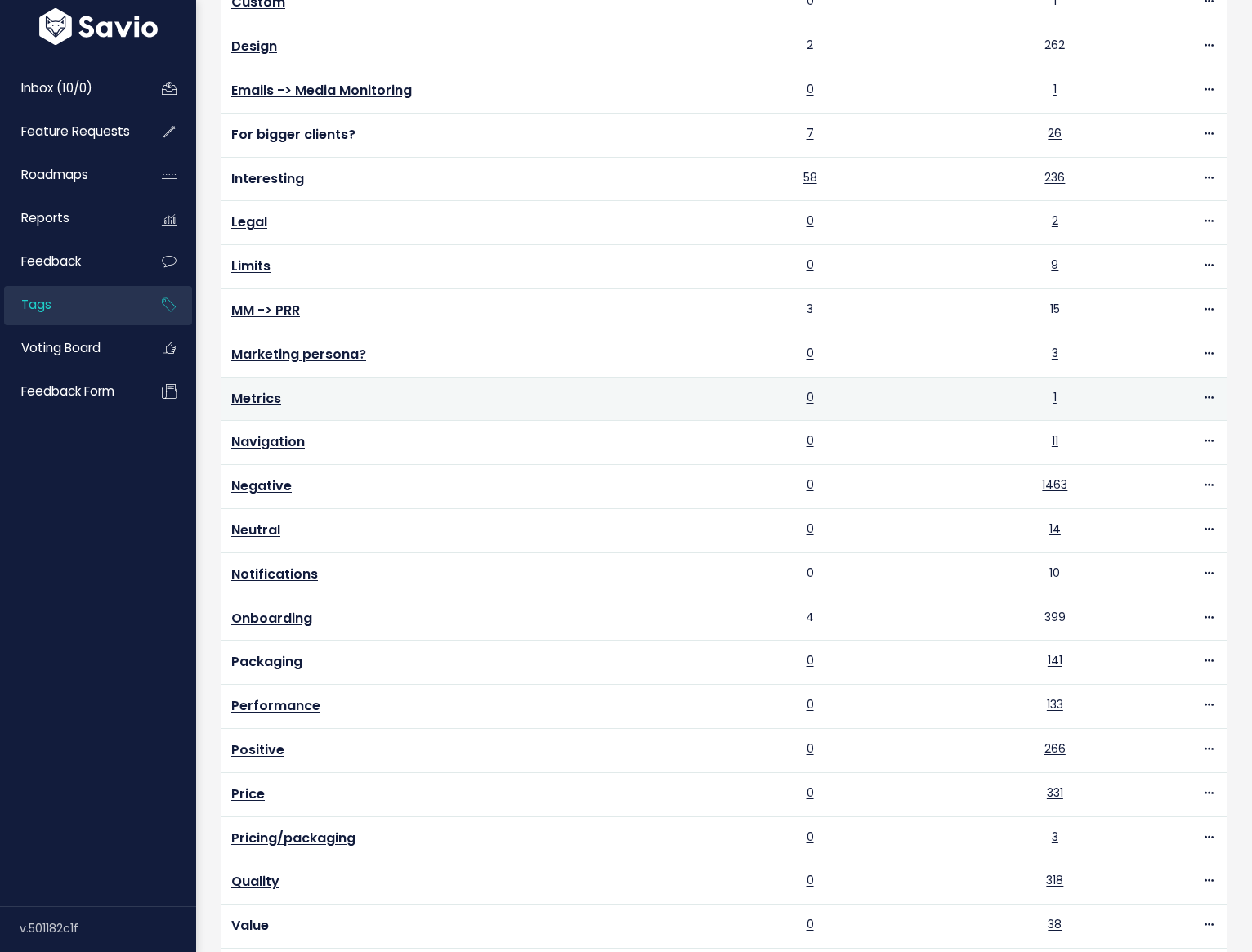
scroll to position [685, 0]
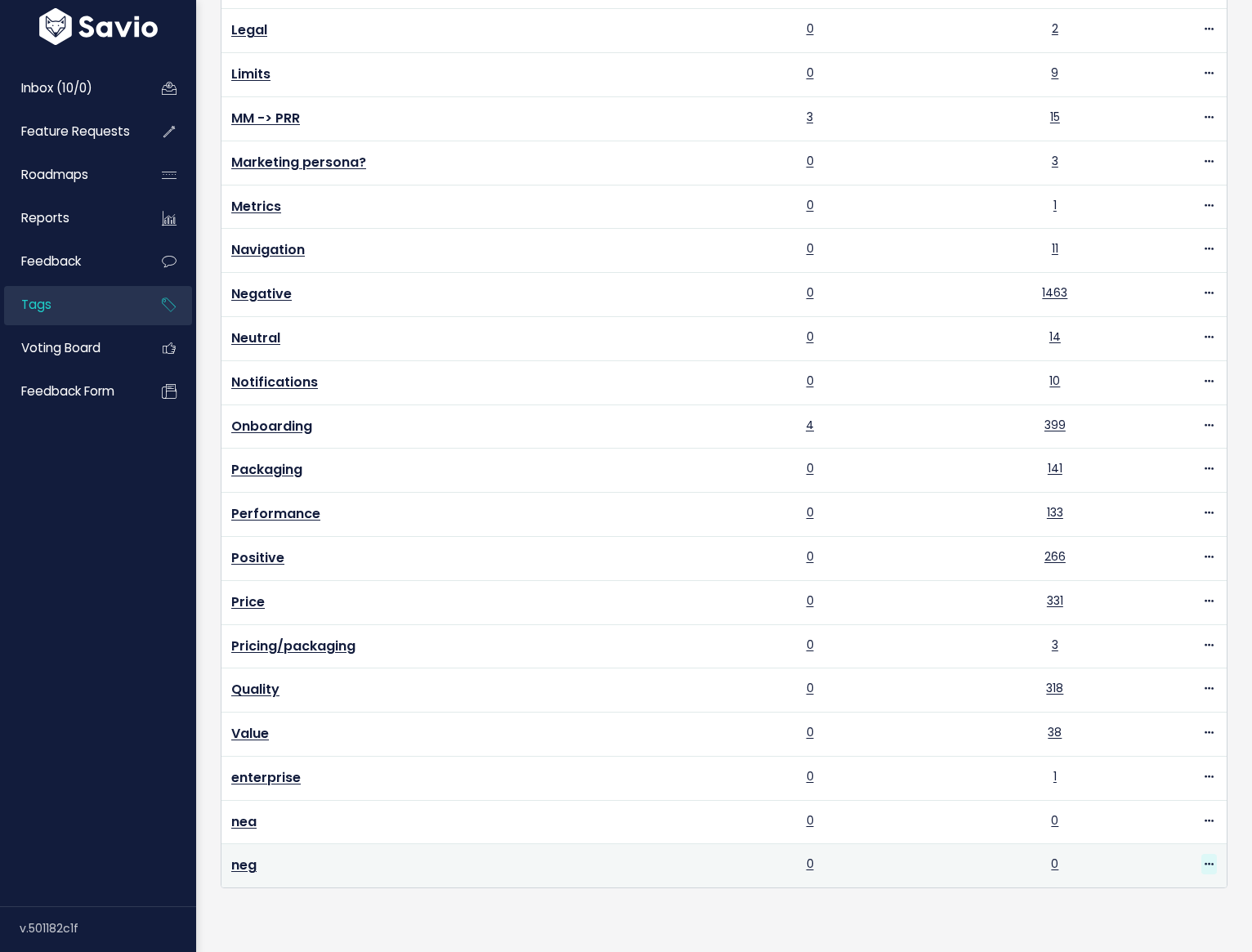
click at [1202, 854] on span at bounding box center [1209, 864] width 15 height 20
click at [1132, 802] on link "Delete" at bounding box center [1158, 817] width 118 height 32
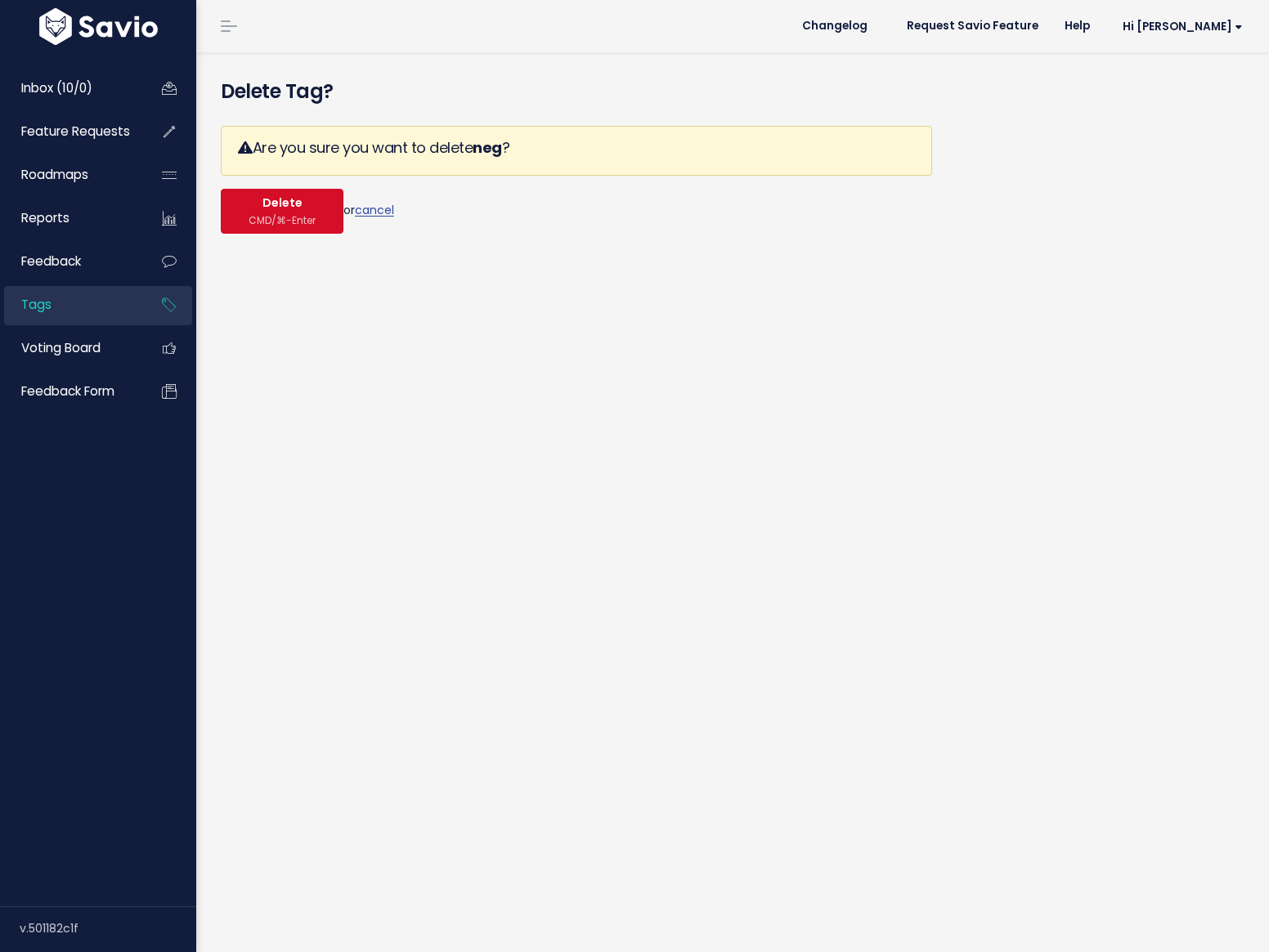
click at [301, 216] on span "CMD/⌘-Enter" at bounding box center [282, 220] width 67 height 13
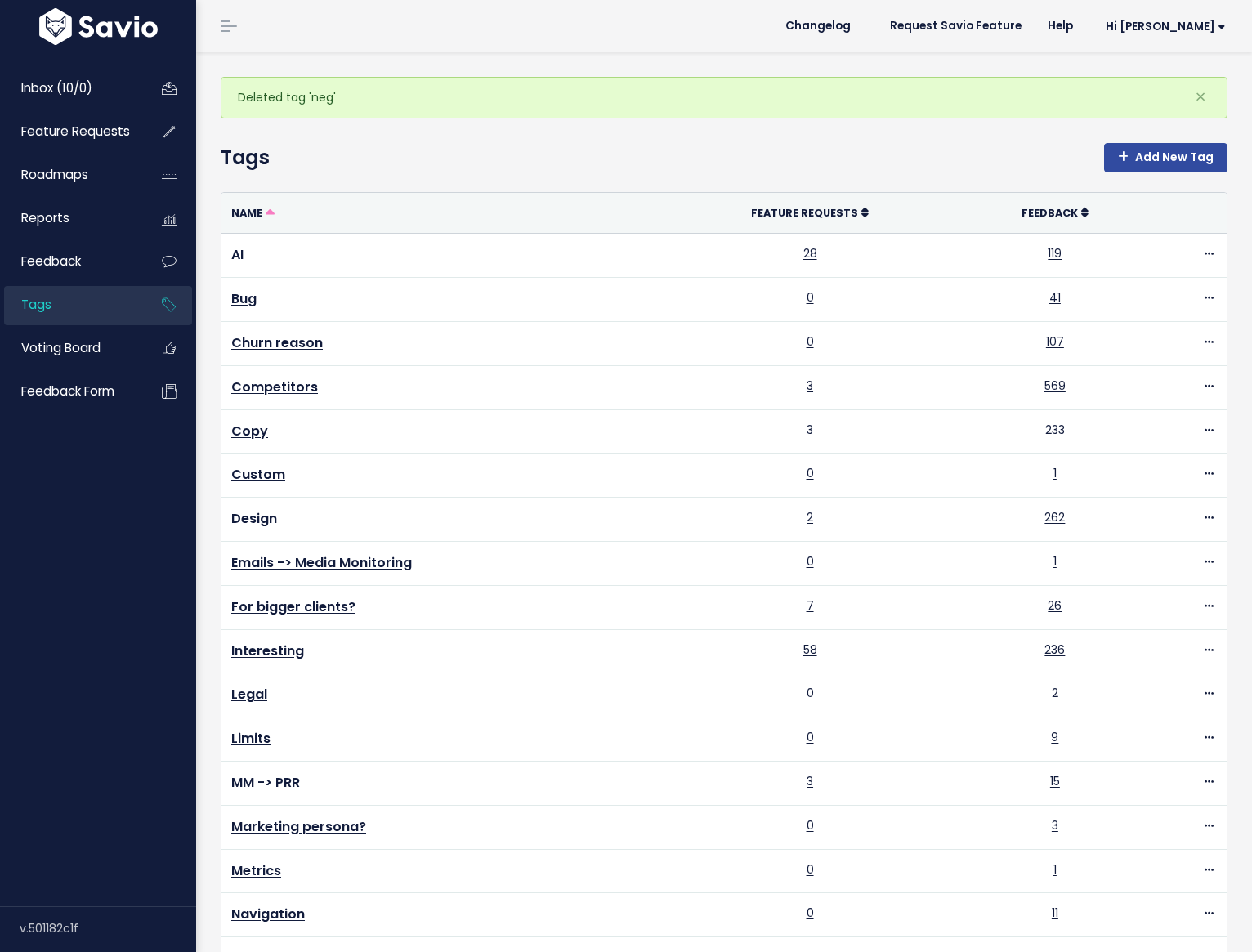
scroll to position [642, 0]
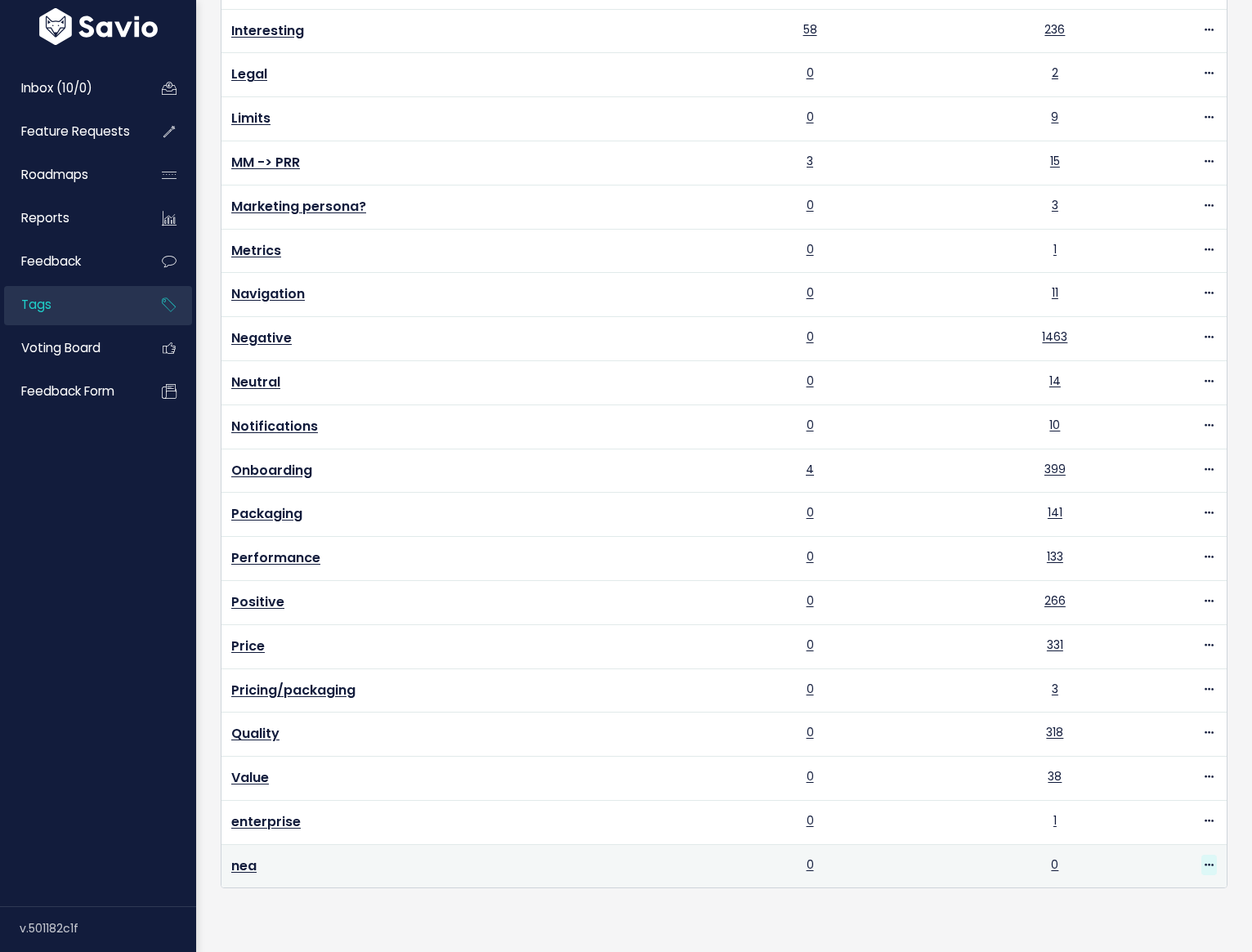
click at [1205, 861] on icon at bounding box center [1208, 866] width 9 height 11
click at [1128, 803] on link "Delete" at bounding box center [1158, 818] width 118 height 32
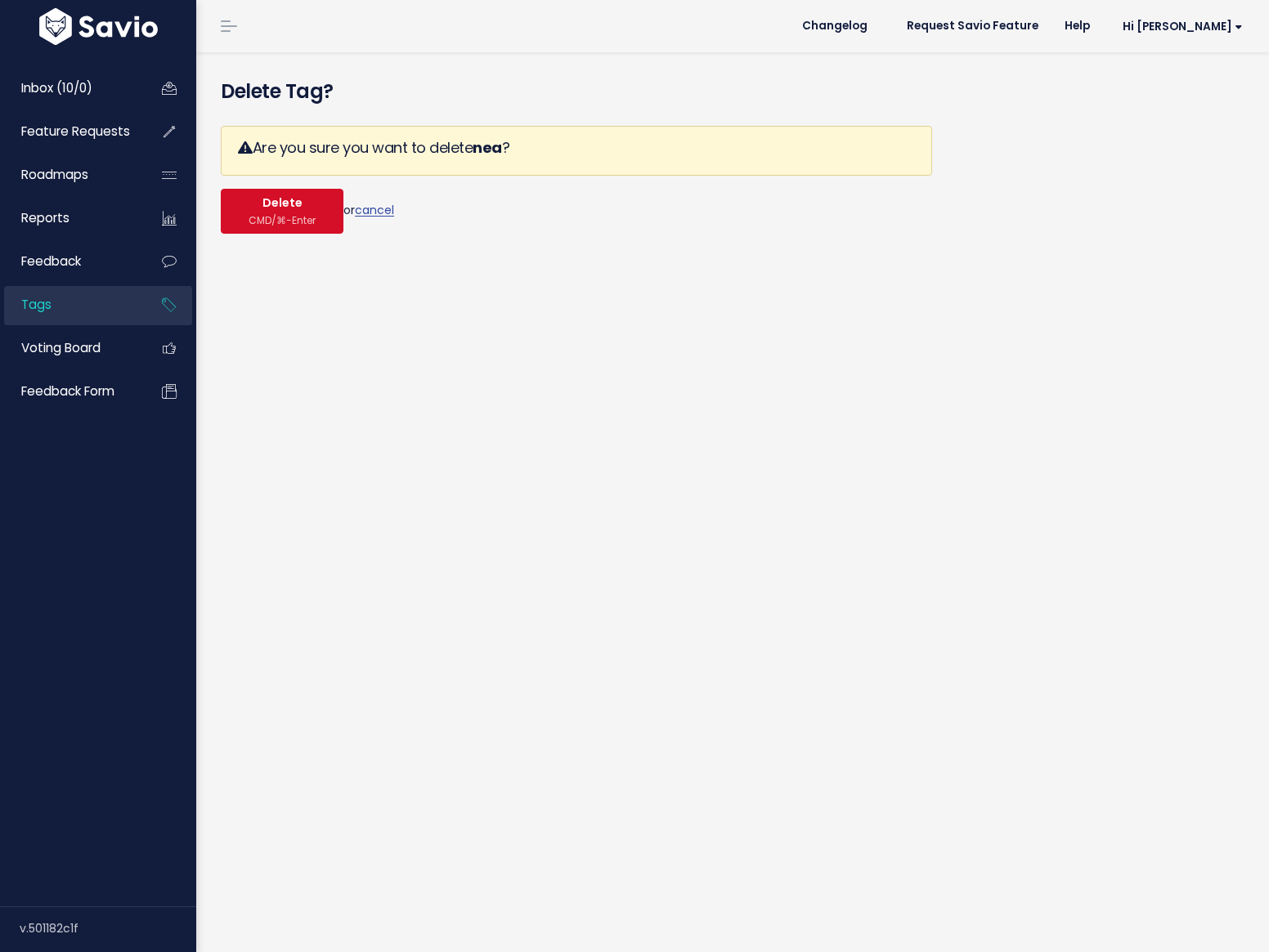
click at [325, 210] on button "Delete CMD/⌘-Enter" at bounding box center [282, 211] width 123 height 45
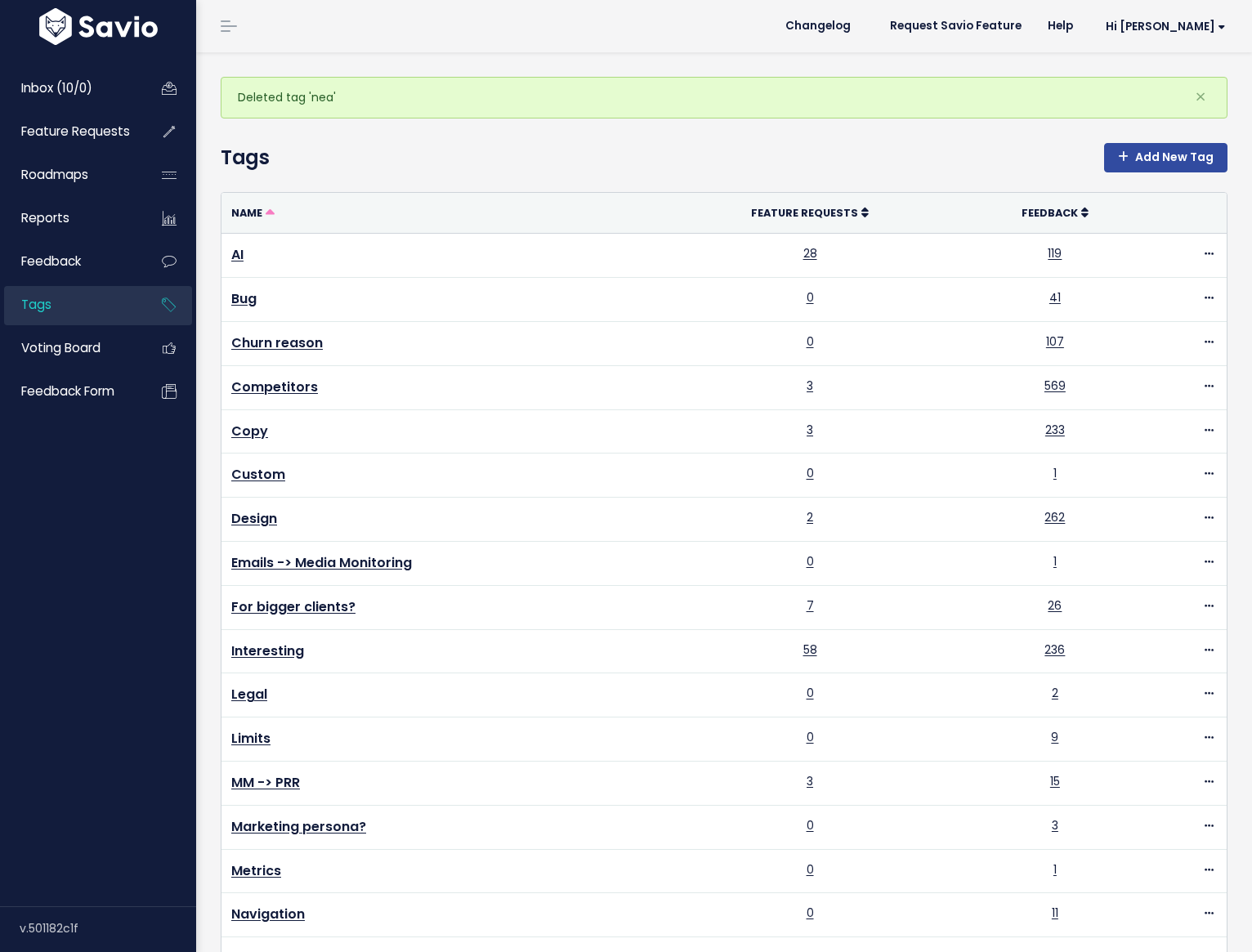
scroll to position [599, 0]
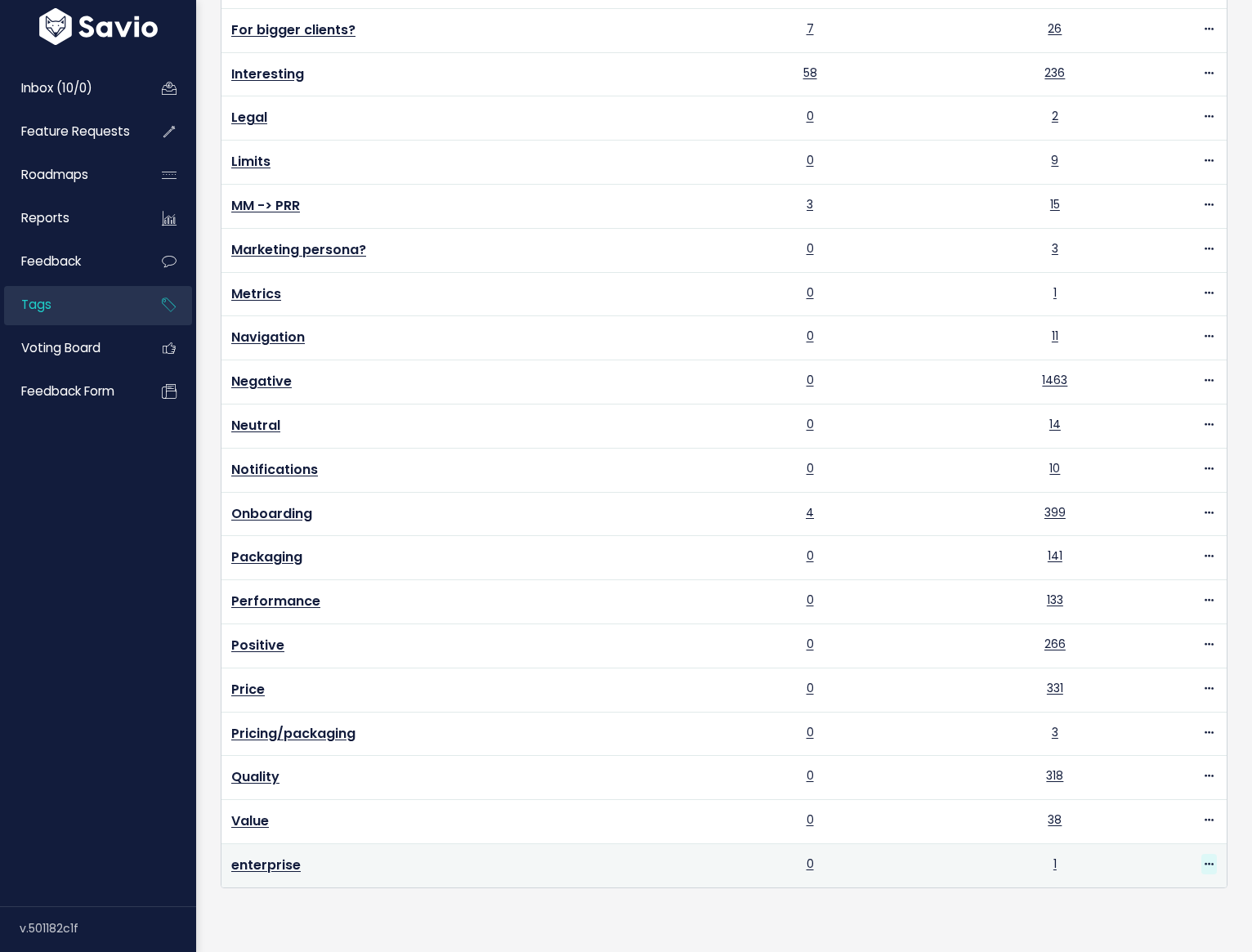
click at [1205, 860] on icon at bounding box center [1208, 865] width 9 height 11
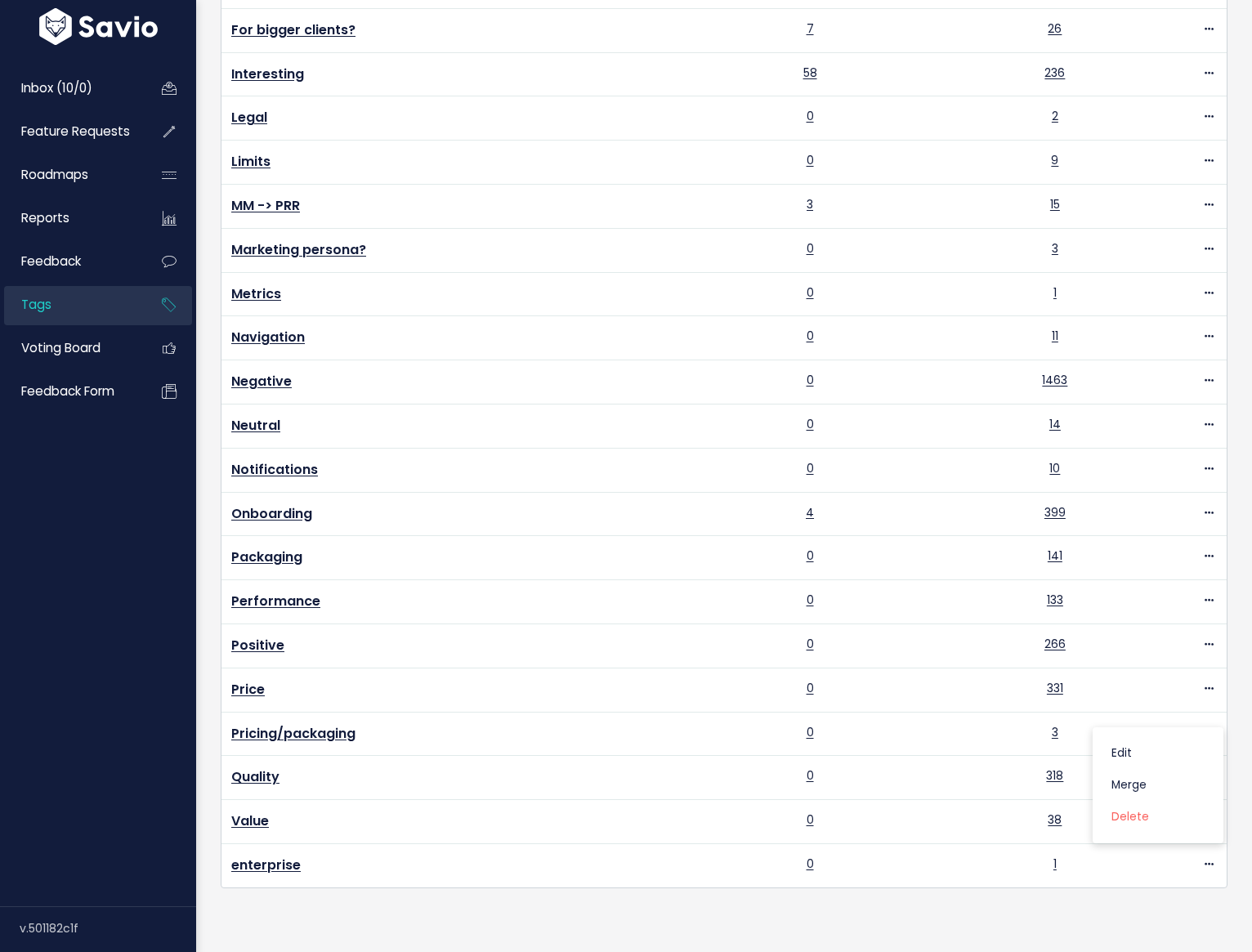
click at [948, 888] on div "Name Feature Requests Feedback AI 28 119 Edit Merge Delete Bug 0 41" at bounding box center [723, 263] width 1031 height 1324
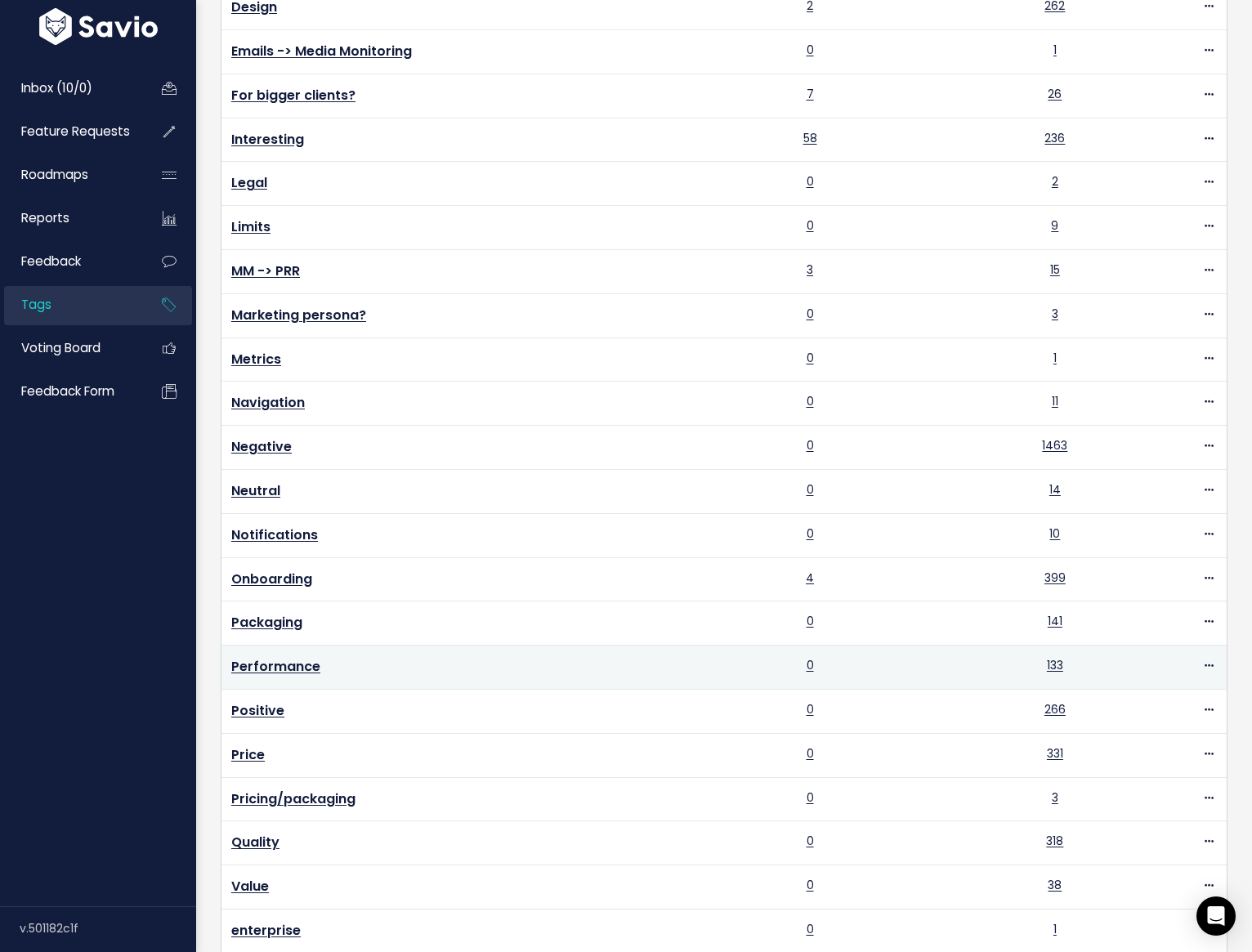
scroll to position [443, 0]
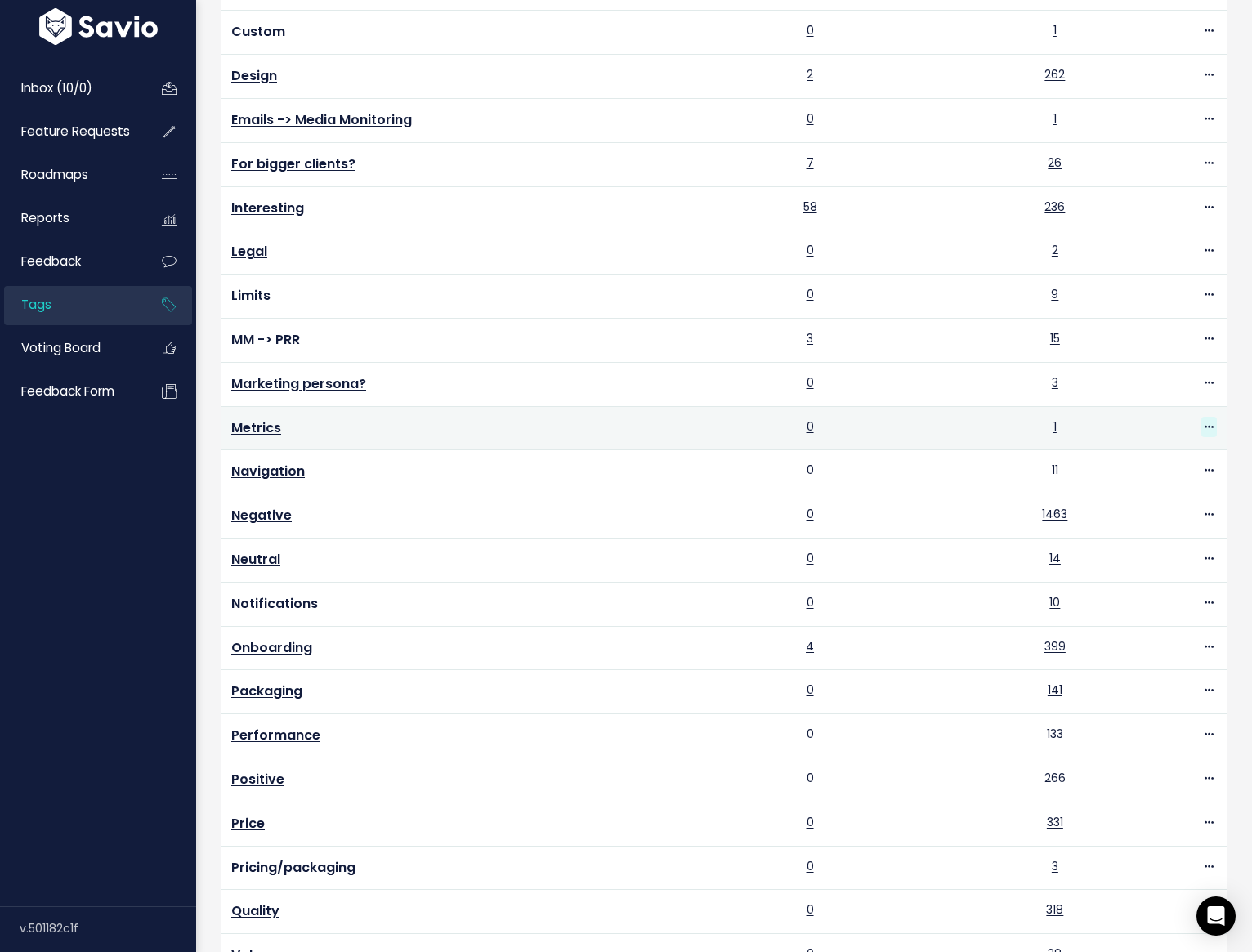
click at [1205, 422] on icon at bounding box center [1208, 427] width 9 height 11
click at [1150, 517] on link "Delete" at bounding box center [1142, 520] width 118 height 32
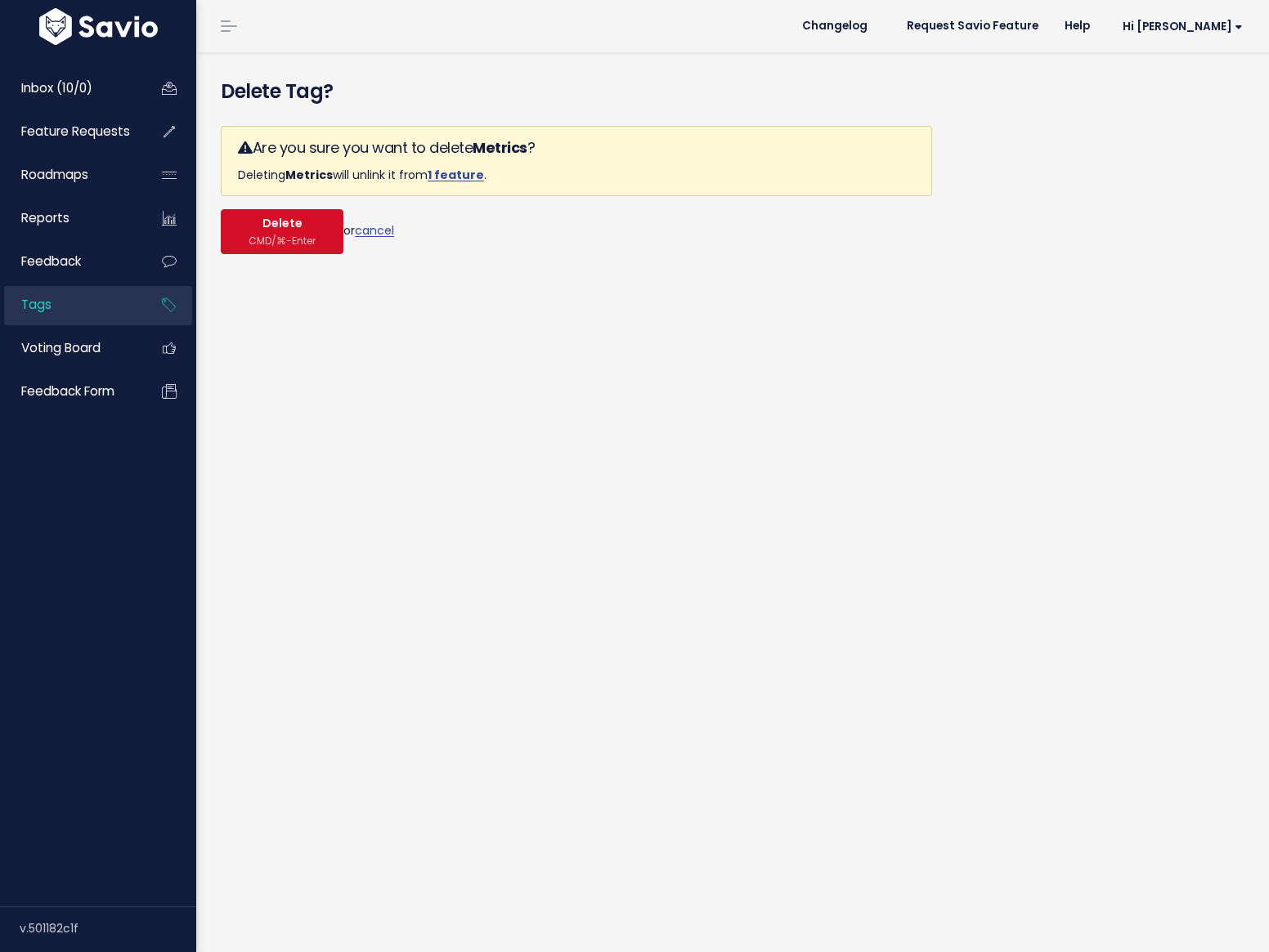
click at [249, 230] on button "Delete CMD/⌘-Enter" at bounding box center [282, 231] width 123 height 45
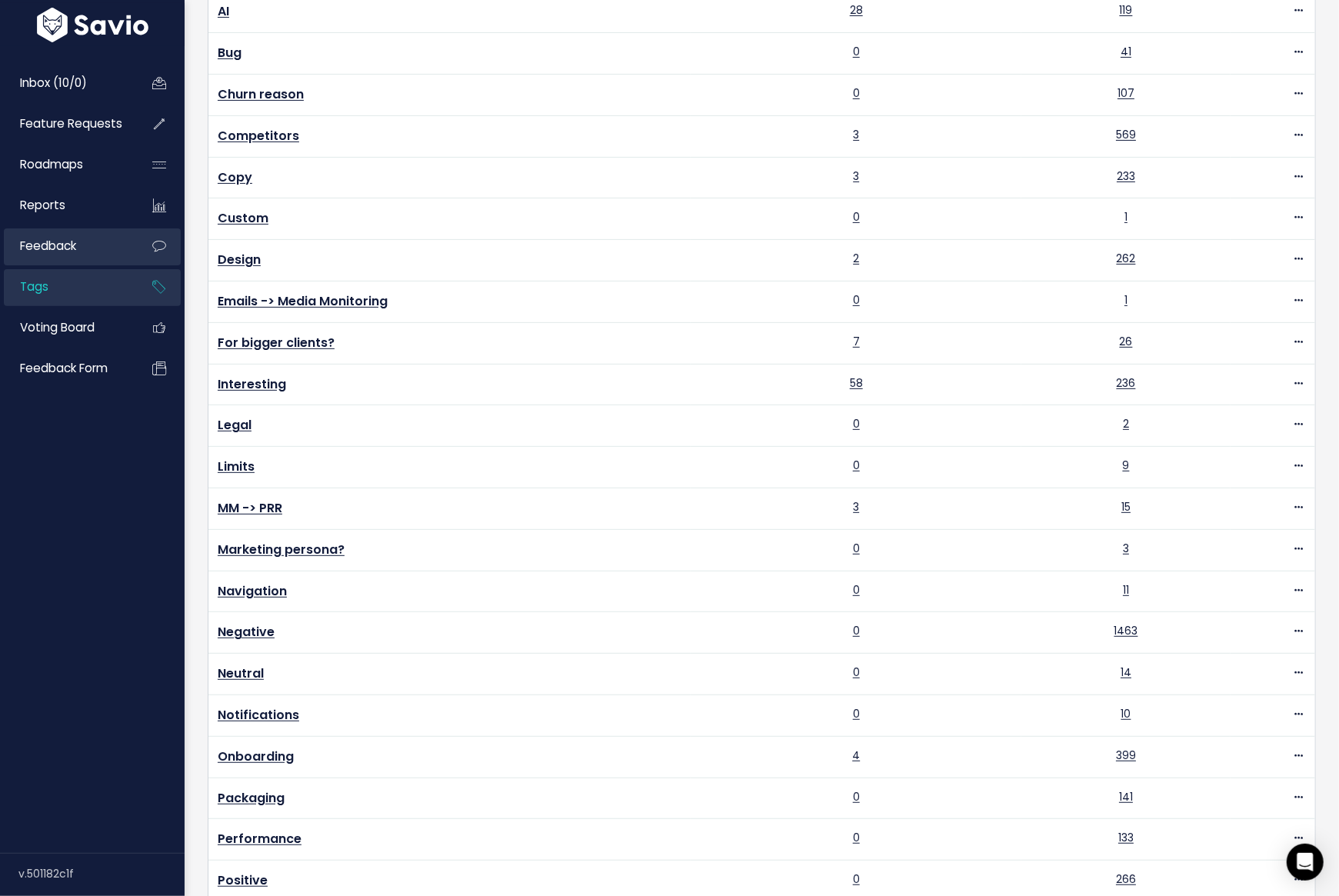
scroll to position [207, 0]
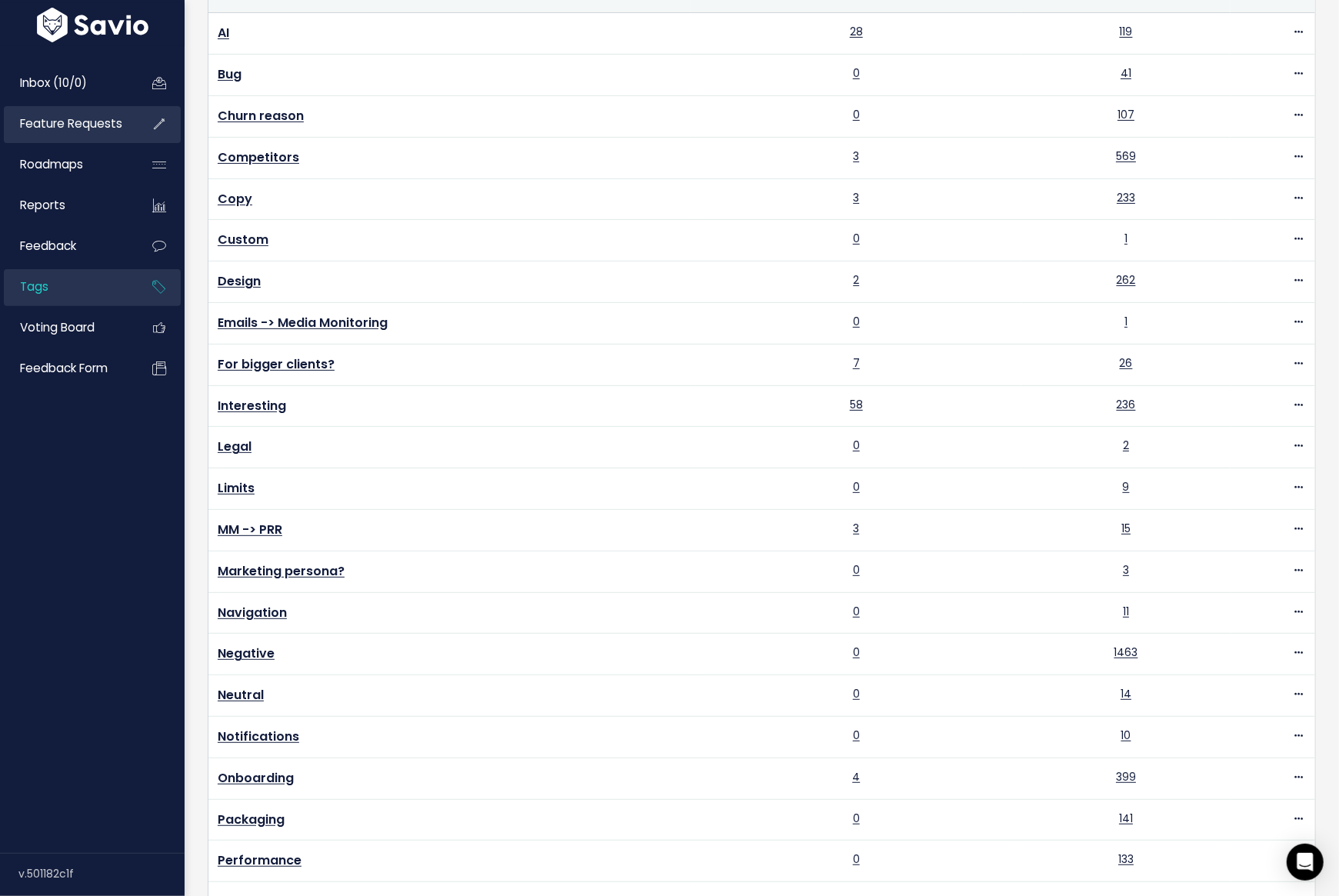
click at [74, 122] on span "Feature Requests" at bounding box center [71, 124] width 102 height 16
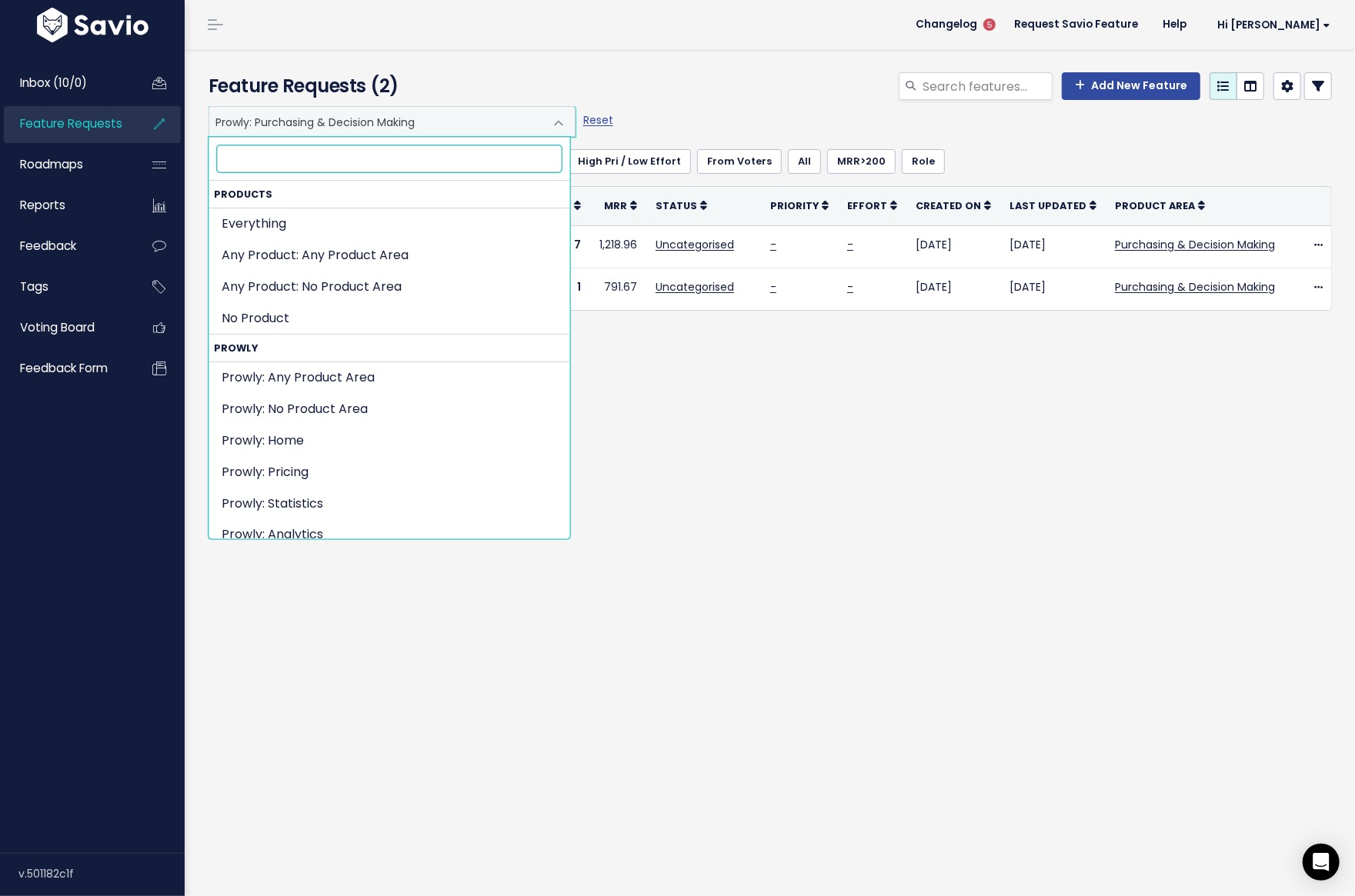
click at [382, 108] on span "Prowly: Purchasing & Decision Making" at bounding box center [377, 121] width 335 height 29
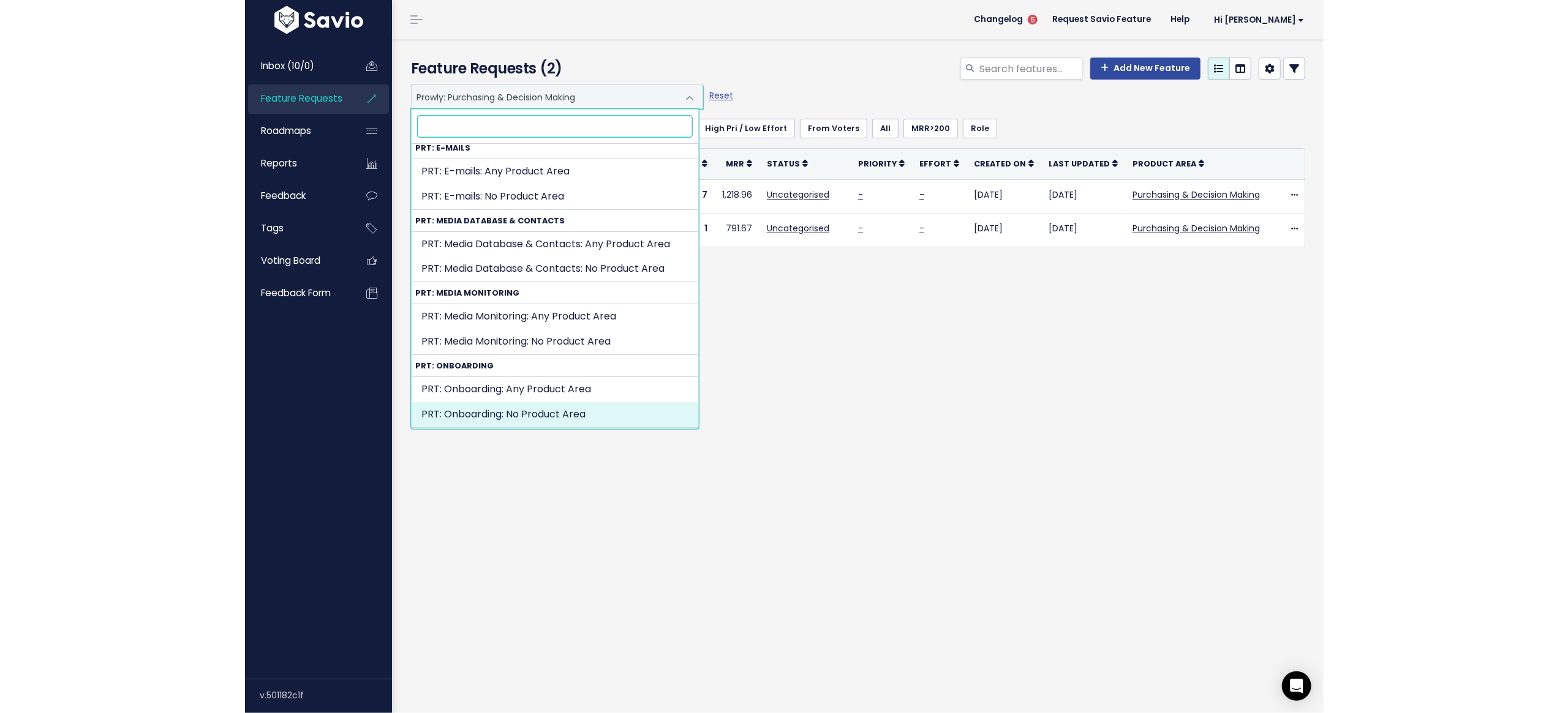
scroll to position [1425, 0]
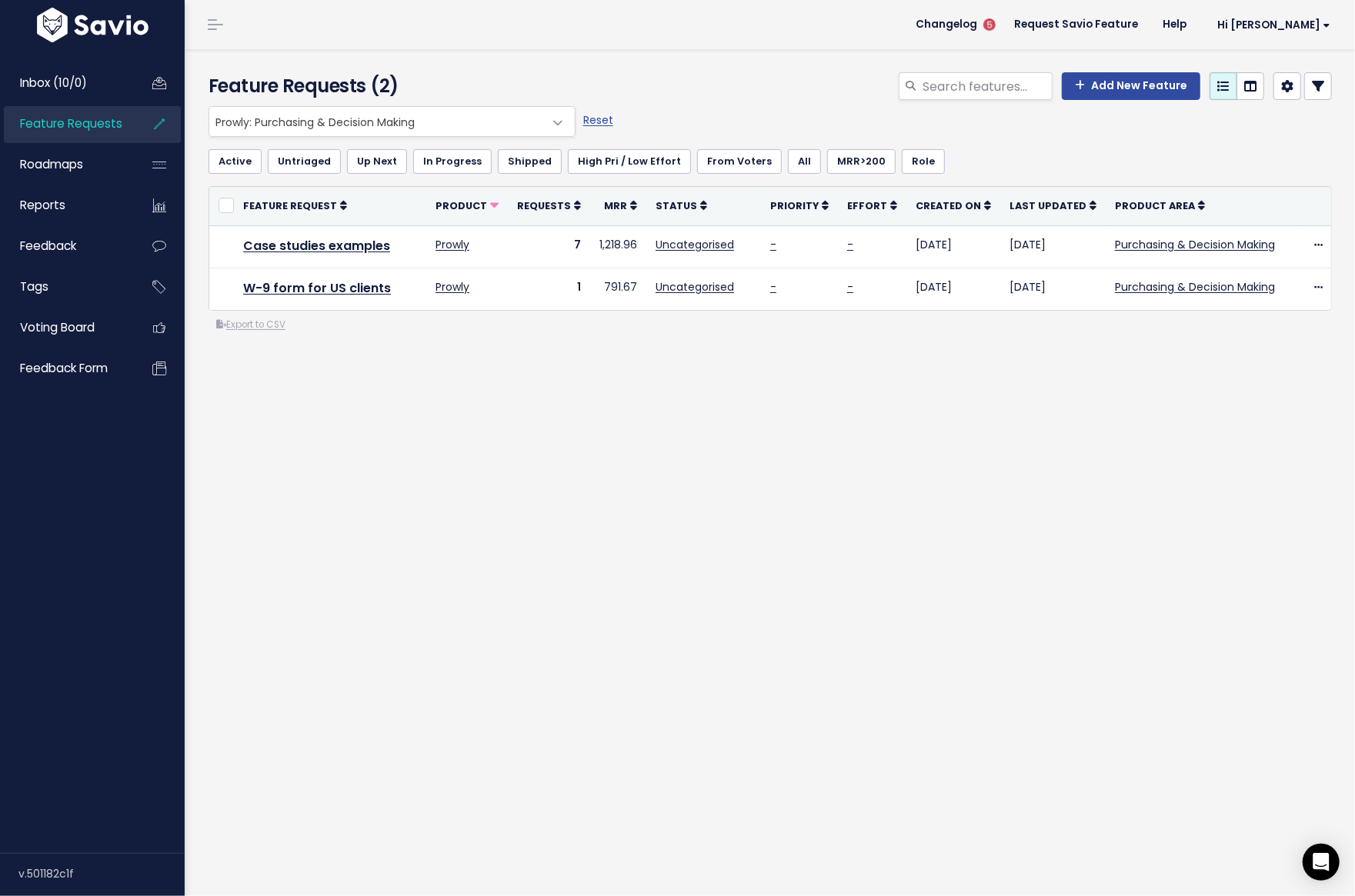
click at [762, 542] on div "Feature Requests (2) Add New Feature Everything Any Product: Any Product Area A…" at bounding box center [771, 472] width 1171 height 847
